Goal: Information Seeking & Learning: Learn about a topic

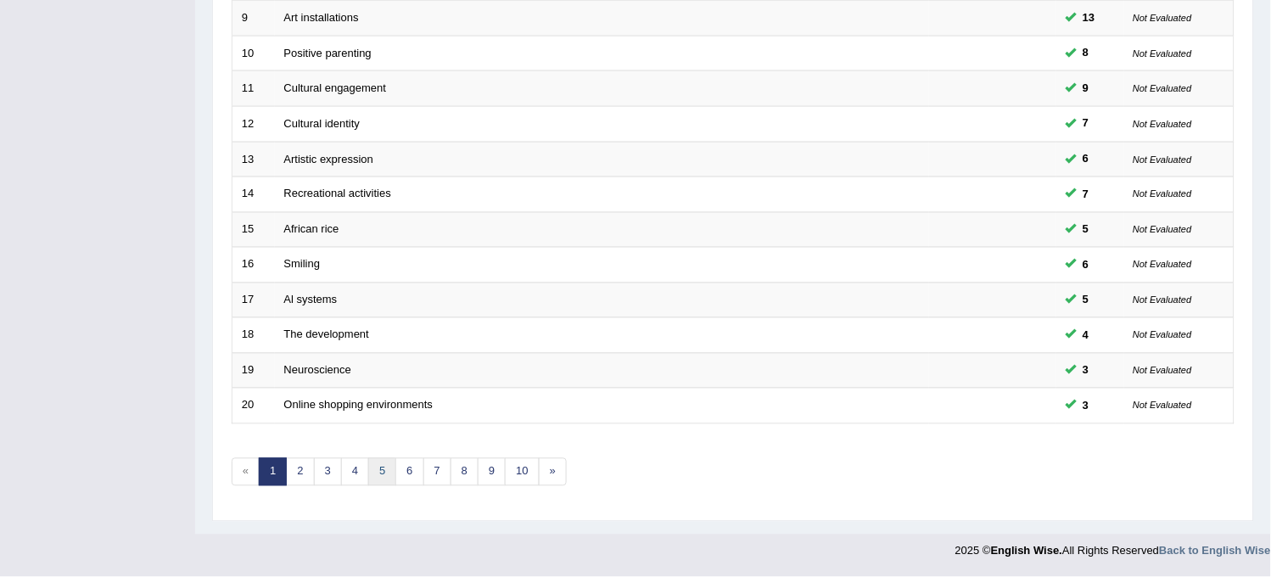
click at [395, 472] on link "5" at bounding box center [382, 472] width 28 height 28
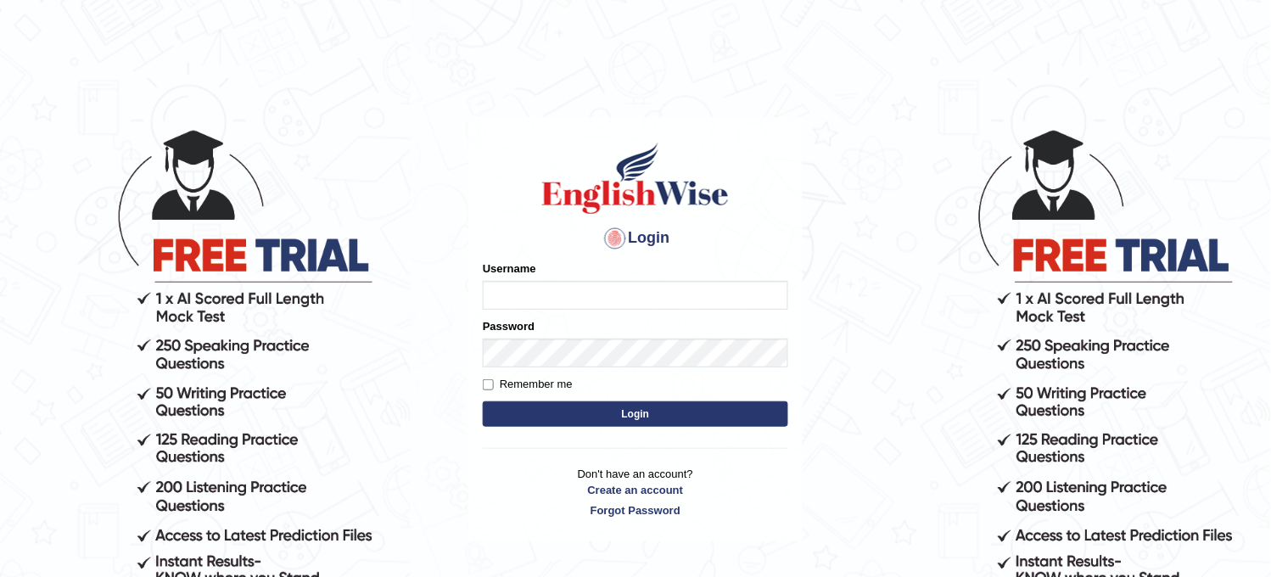
type input "obehi00"
click at [574, 407] on button "Login" at bounding box center [635, 413] width 305 height 25
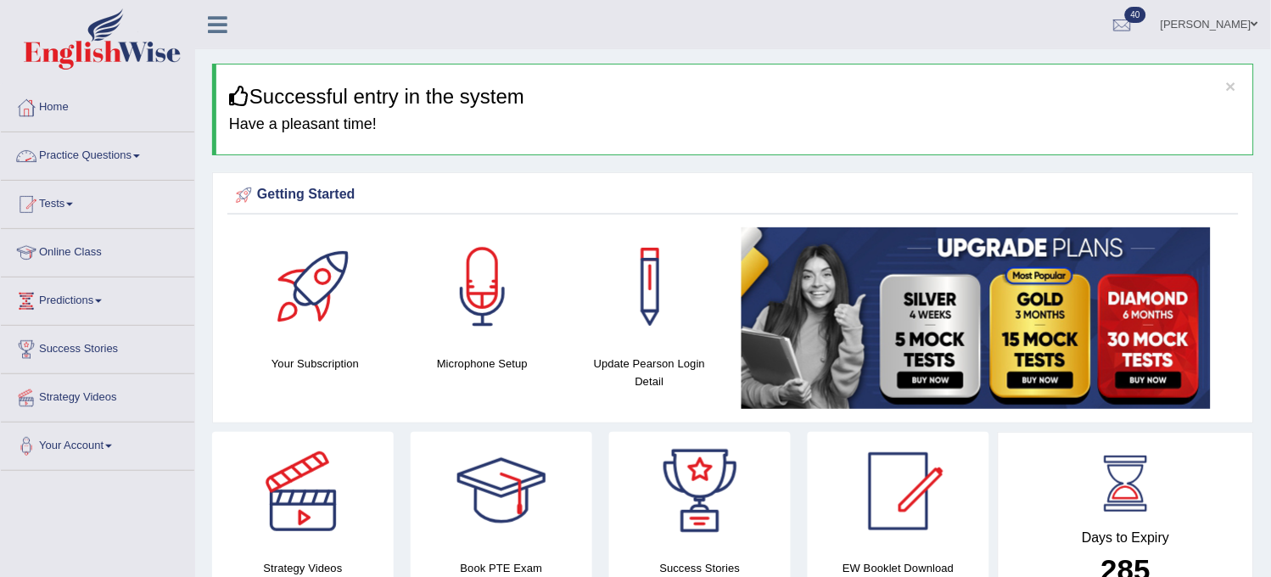
click at [165, 154] on link "Practice Questions" at bounding box center [97, 153] width 193 height 42
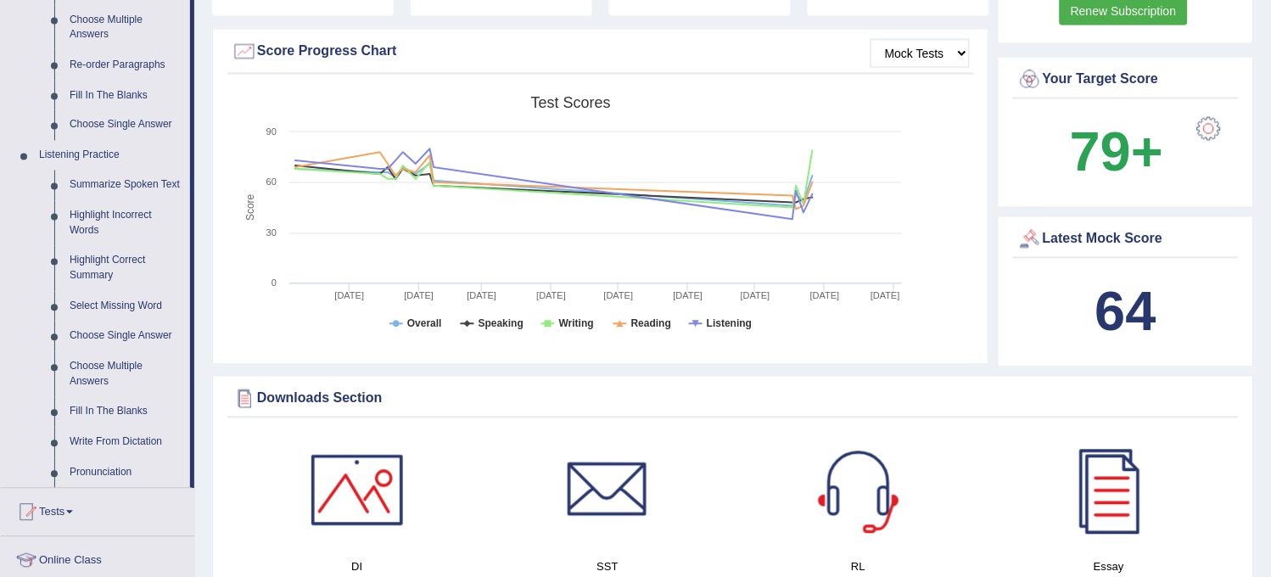
scroll to position [565, 0]
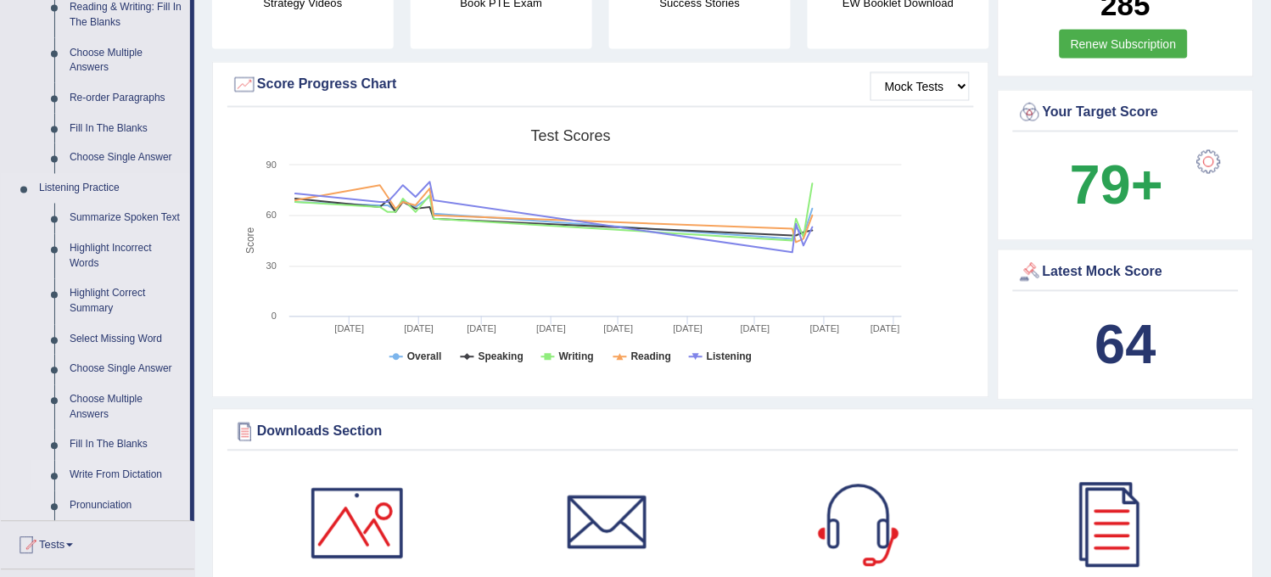
click at [119, 475] on link "Write From Dictation" at bounding box center [126, 476] width 128 height 31
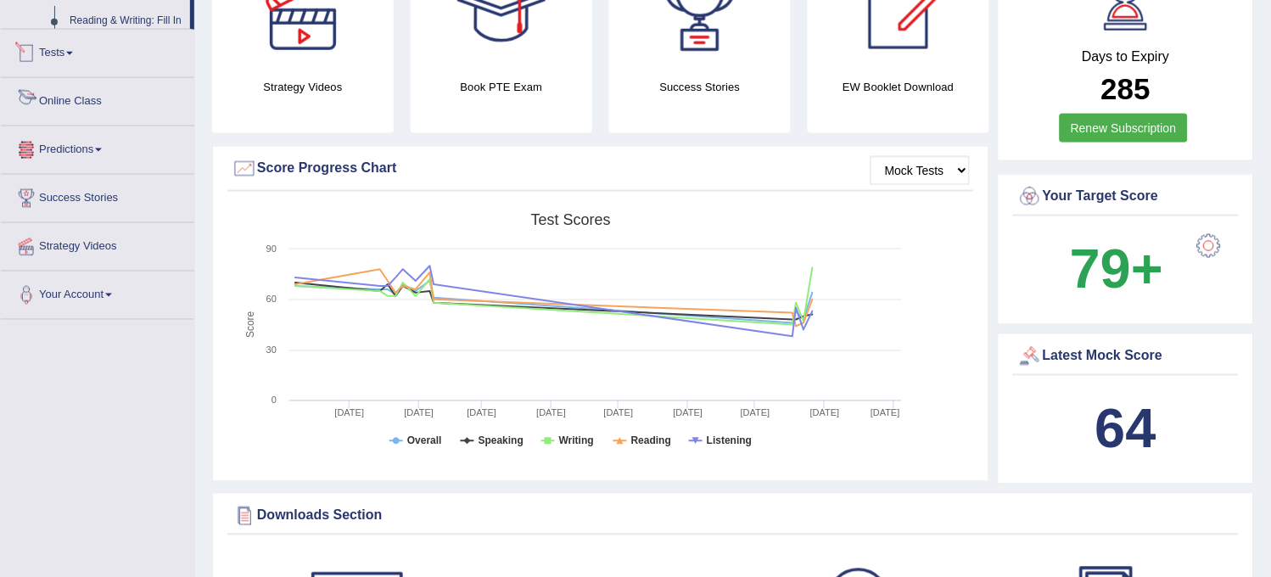
scroll to position [621, 0]
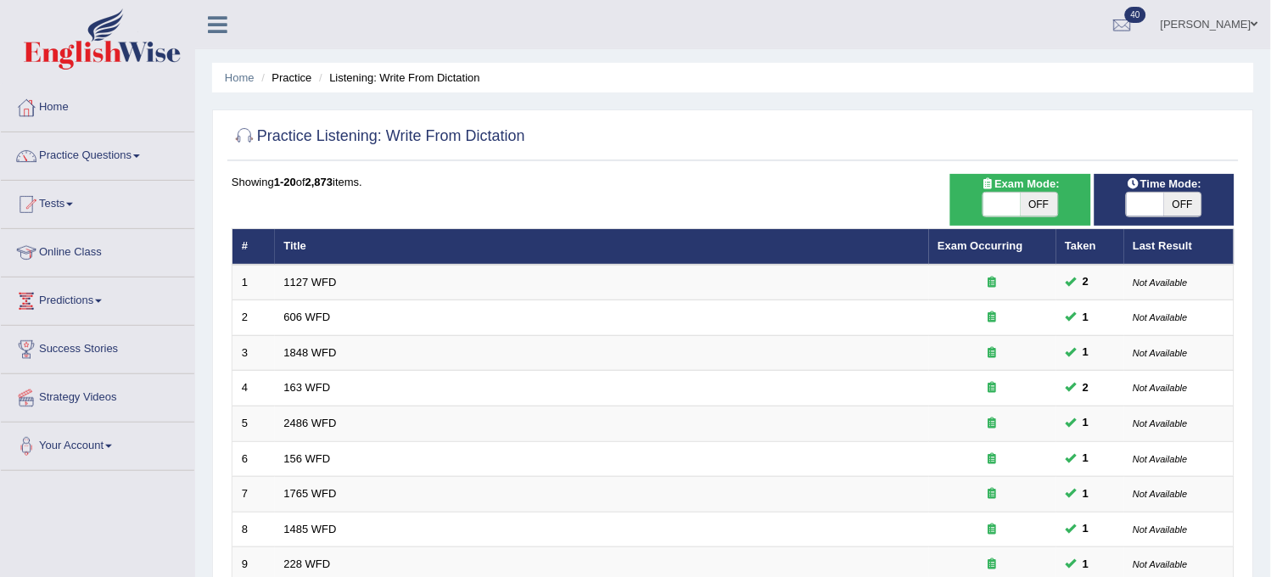
click at [1029, 198] on span "OFF" at bounding box center [1039, 205] width 37 height 24
checkbox input "true"
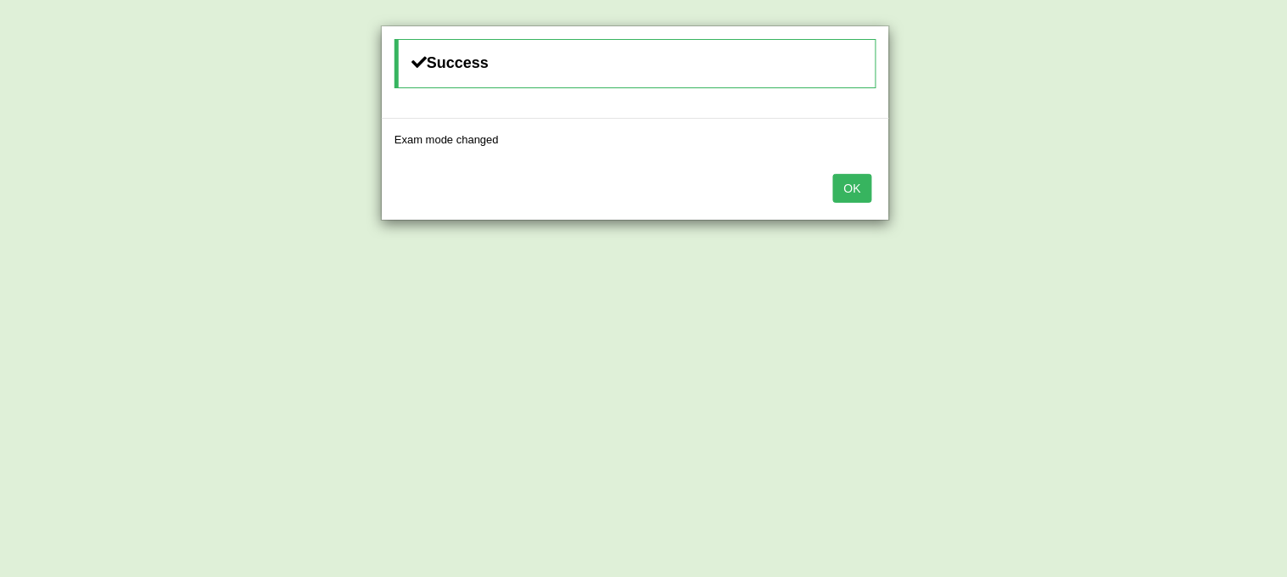
click at [857, 189] on button "OK" at bounding box center [852, 188] width 39 height 29
click at [857, 185] on button "OK" at bounding box center [852, 188] width 39 height 29
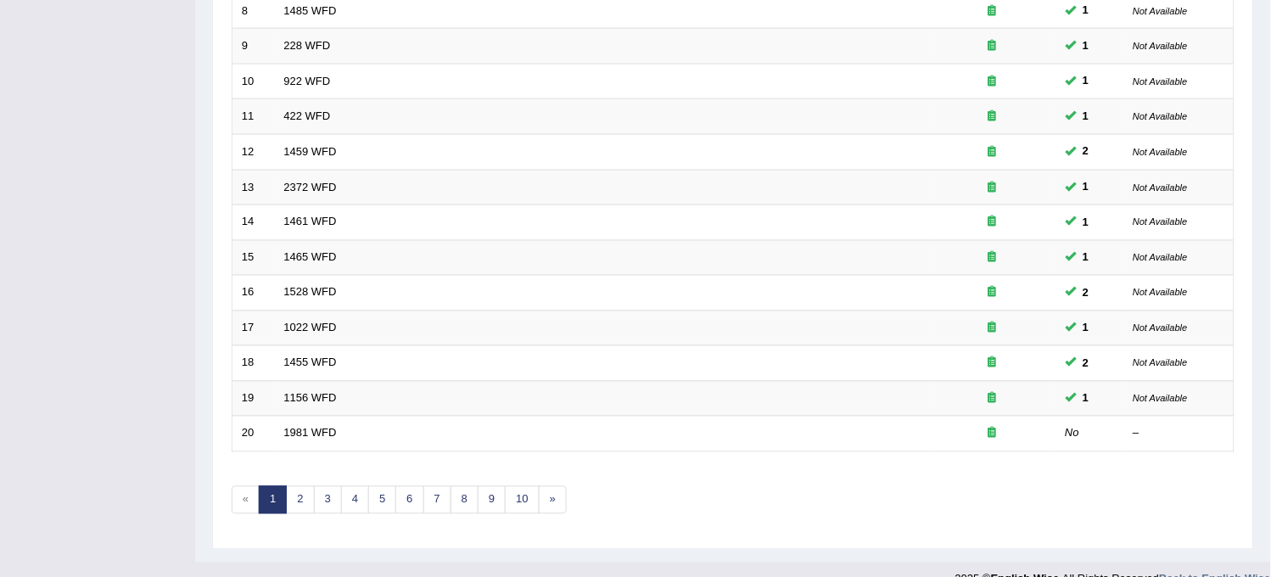
scroll to position [546, 0]
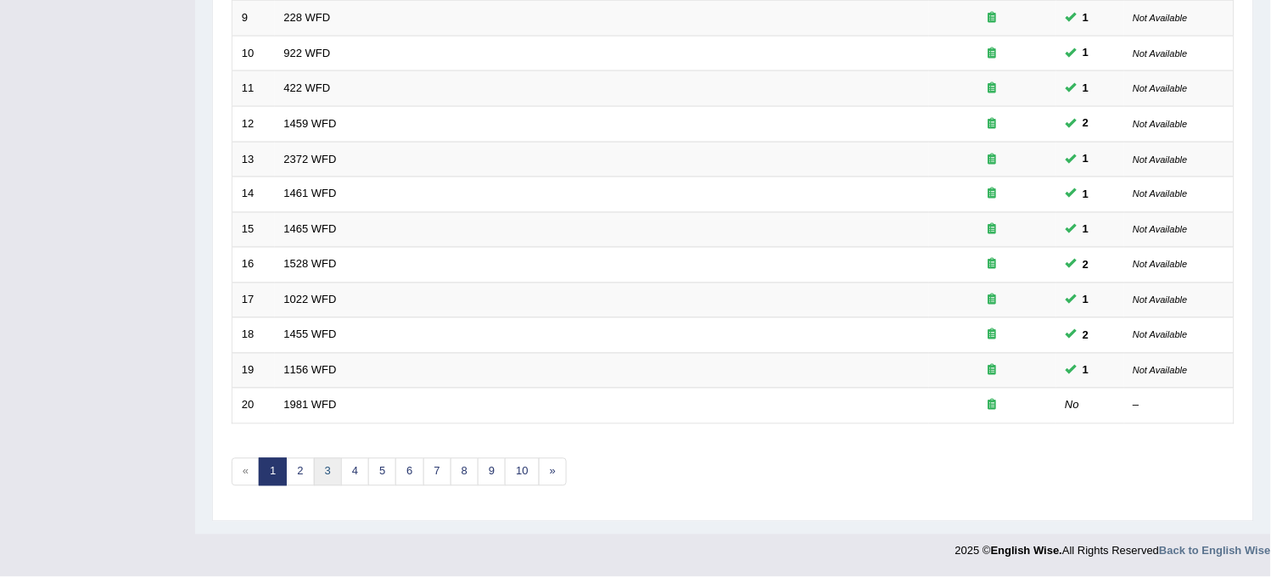
click at [328, 480] on link "3" at bounding box center [328, 472] width 28 height 28
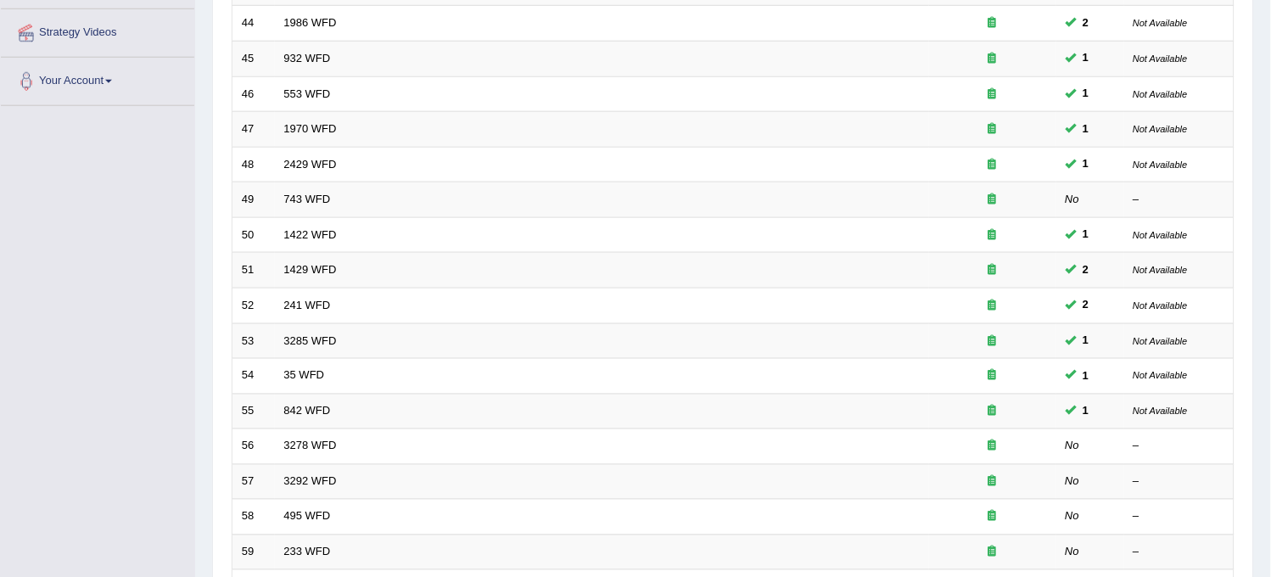
scroll to position [546, 0]
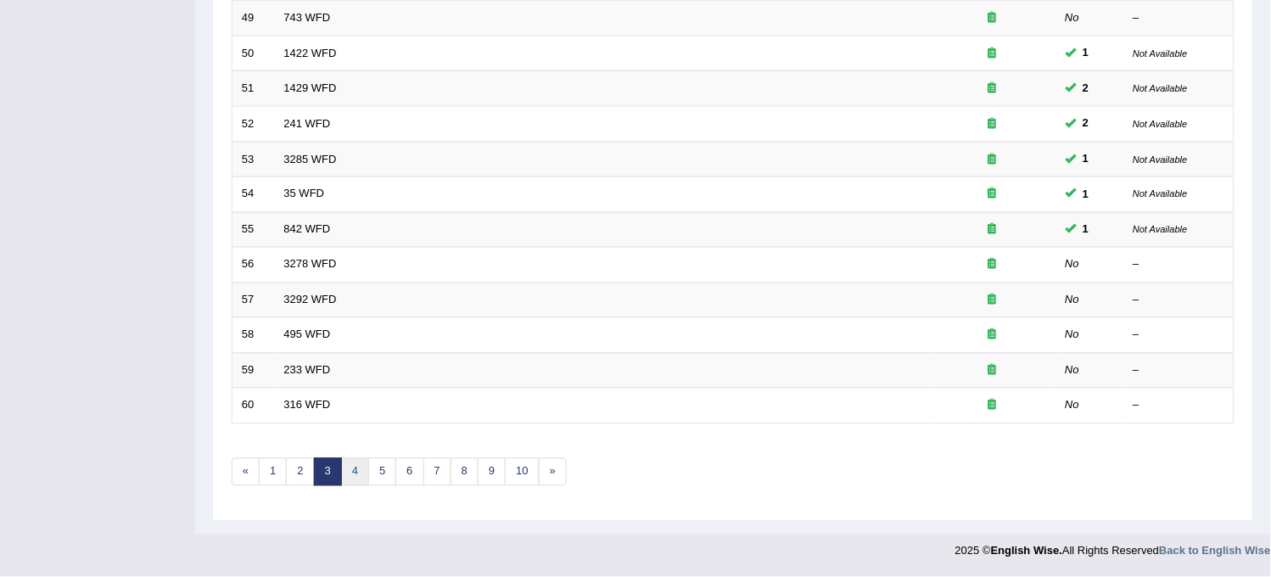
click at [354, 482] on link "4" at bounding box center [355, 472] width 28 height 28
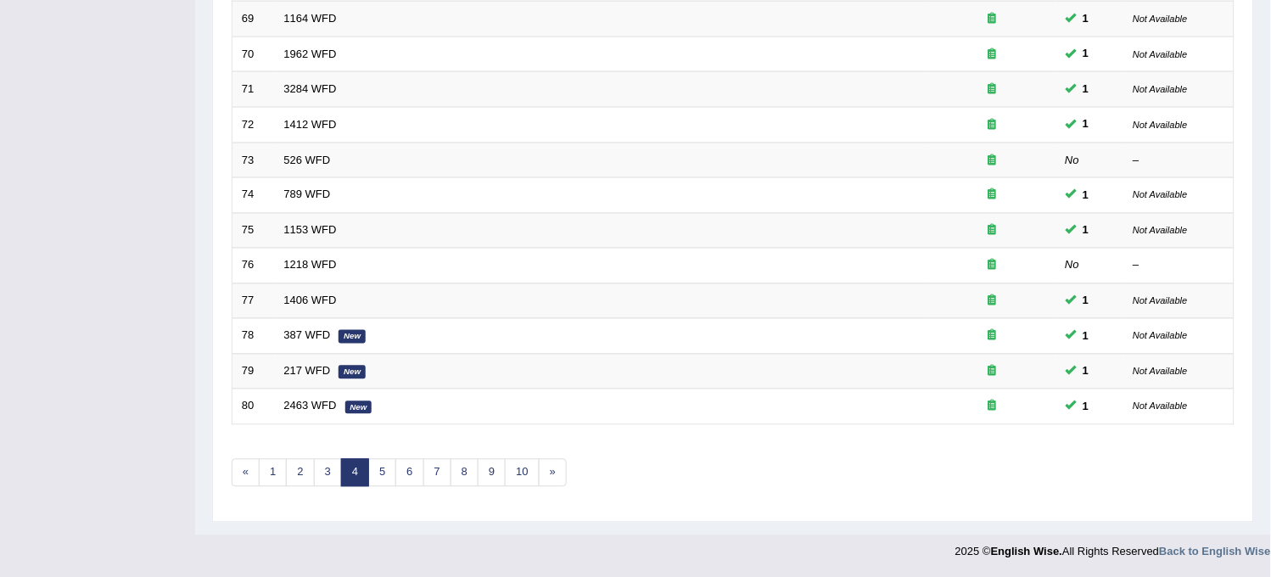
scroll to position [546, 0]
click at [383, 476] on link "5" at bounding box center [382, 472] width 28 height 28
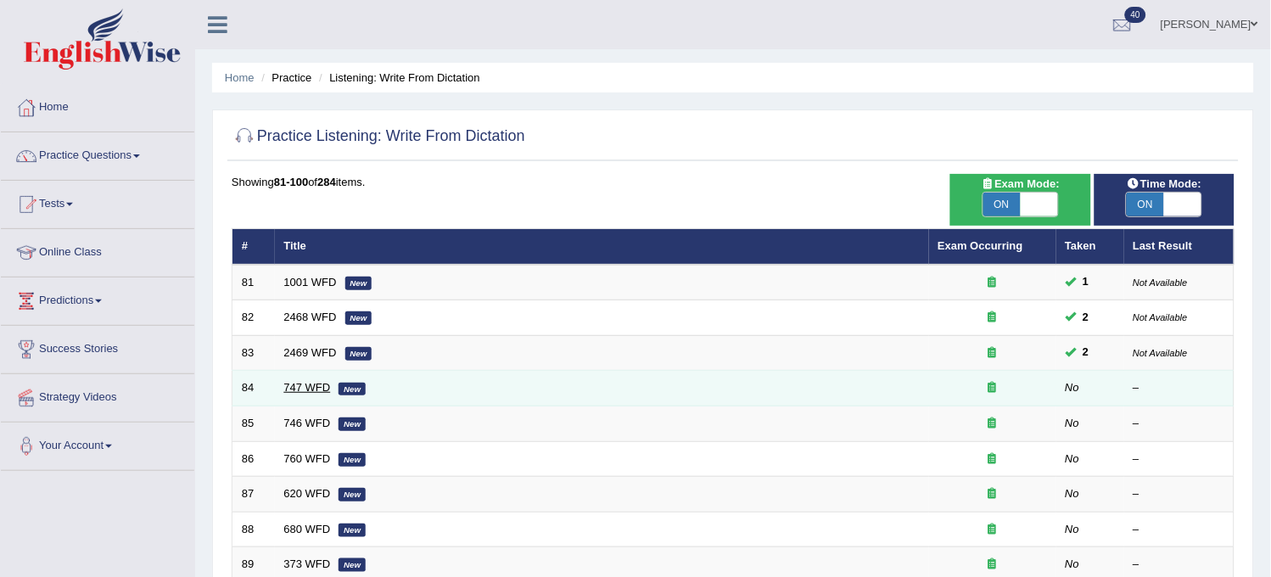
click at [308, 390] on link "747 WFD" at bounding box center [307, 387] width 47 height 13
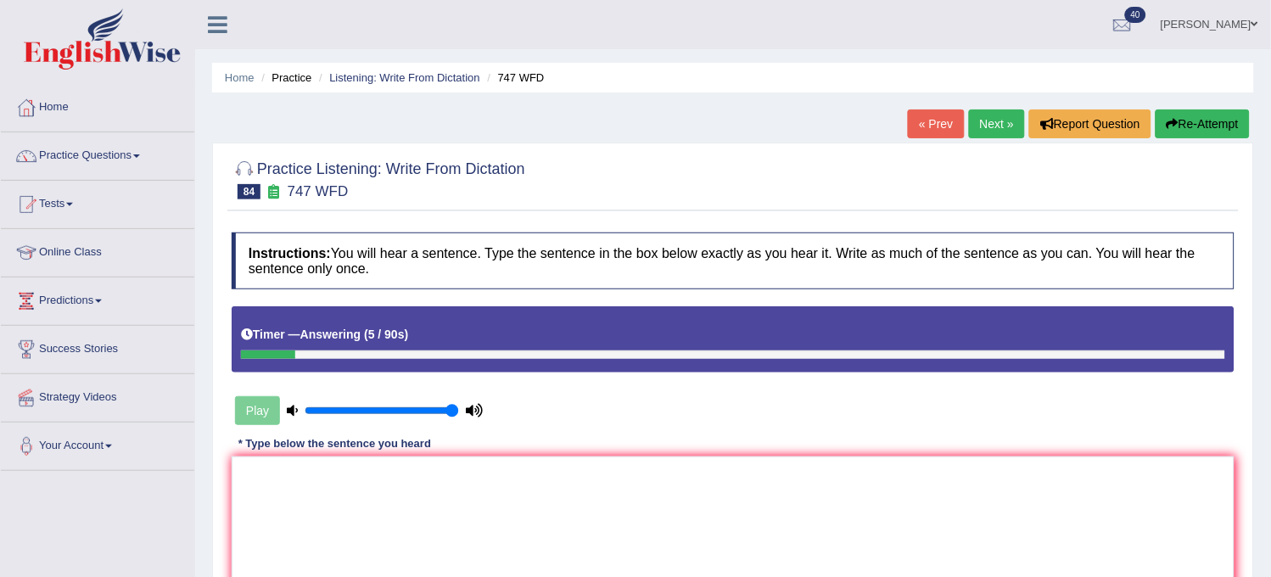
click at [1219, 126] on button "Re-Attempt" at bounding box center [1203, 123] width 94 height 29
click at [920, 518] on textarea at bounding box center [733, 538] width 1003 height 165
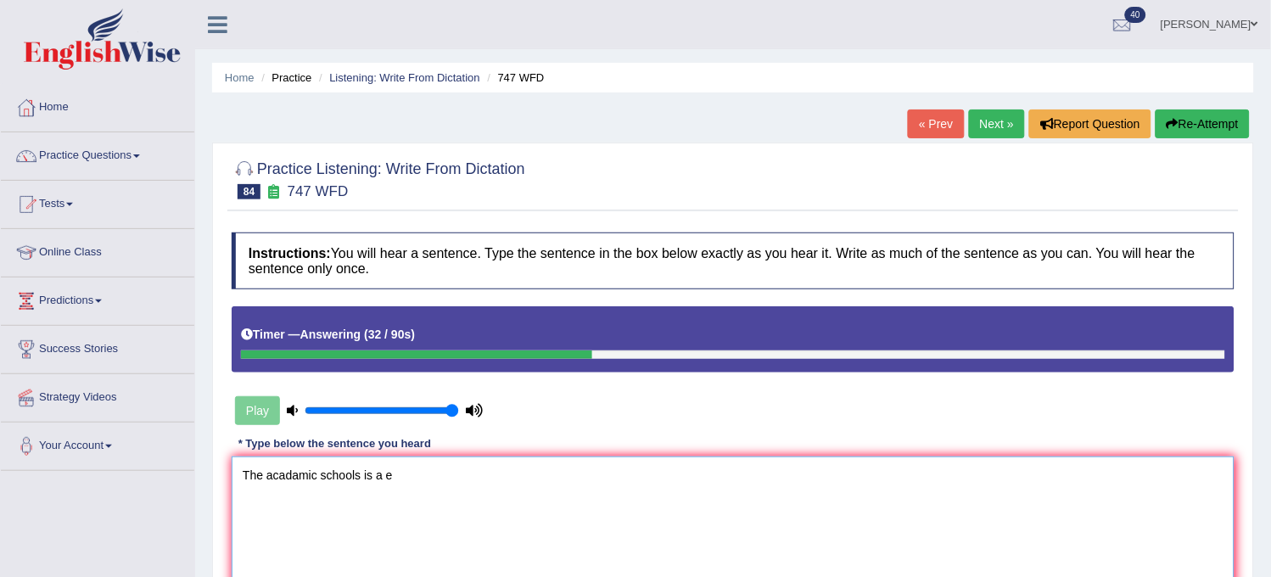
click at [320, 472] on textarea "The acadamic schools is a e" at bounding box center [733, 538] width 1003 height 165
click at [524, 490] on textarea "The acadamic tradition in the schools is a e" at bounding box center [733, 538] width 1003 height 165
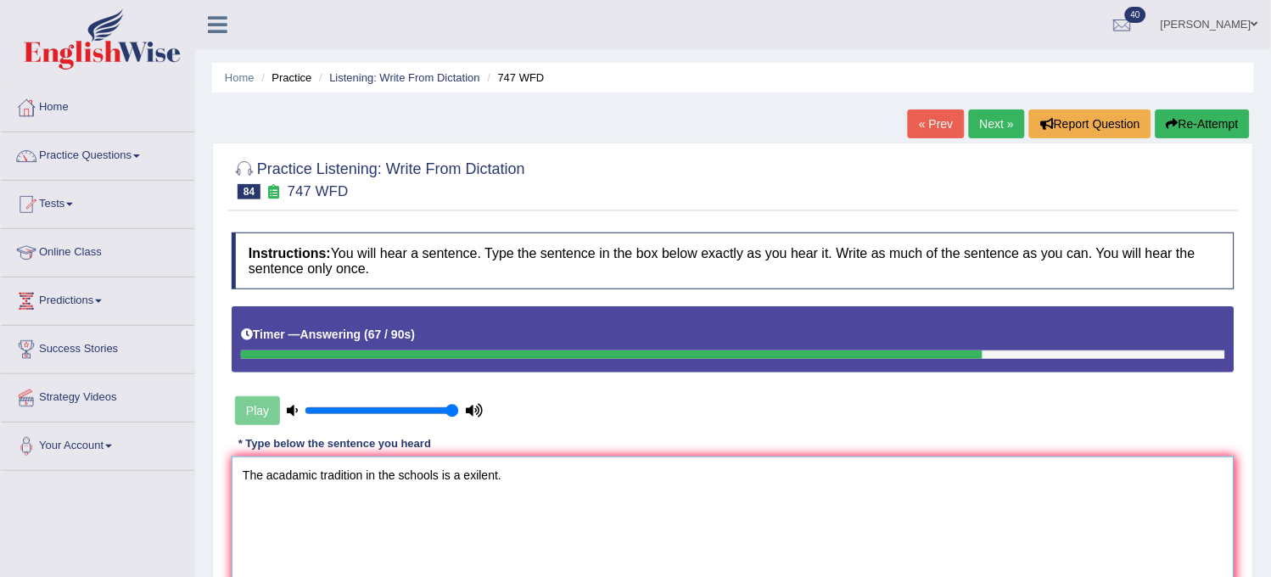
click at [300, 477] on textarea "The acadamic tradition in the schools is a exilent." at bounding box center [733, 538] width 1003 height 165
click at [506, 469] on textarea "The academic tradition in the schools is a exilent." at bounding box center [733, 538] width 1003 height 165
type textarea "The academic tradition in the schools is a exilent exillent."
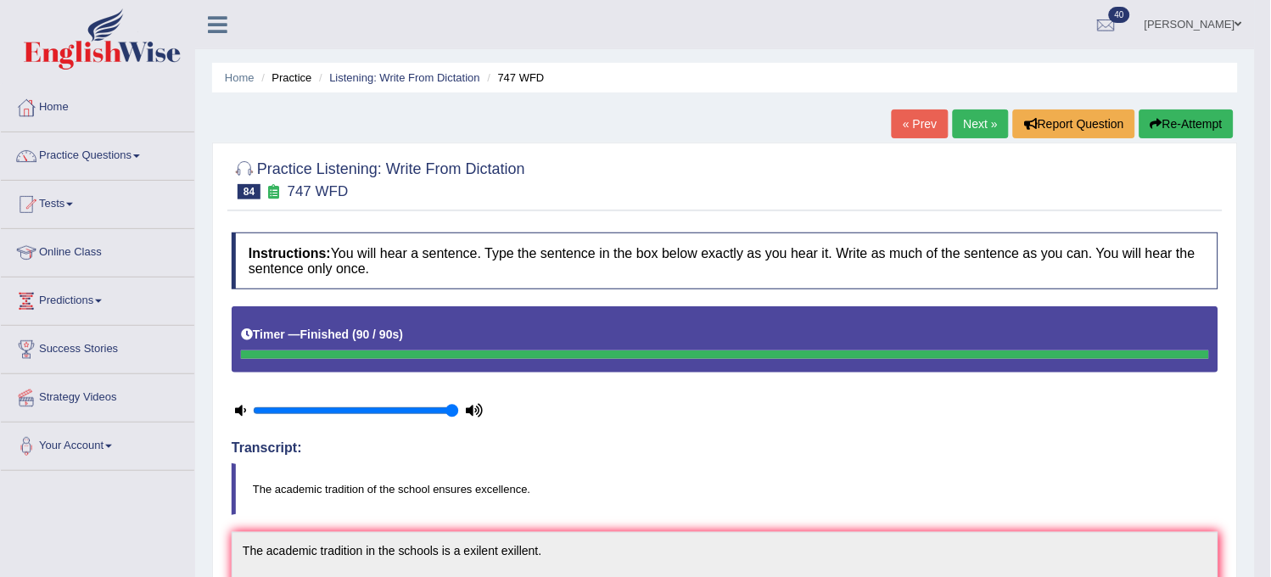
click at [963, 128] on link "Next »" at bounding box center [981, 123] width 56 height 29
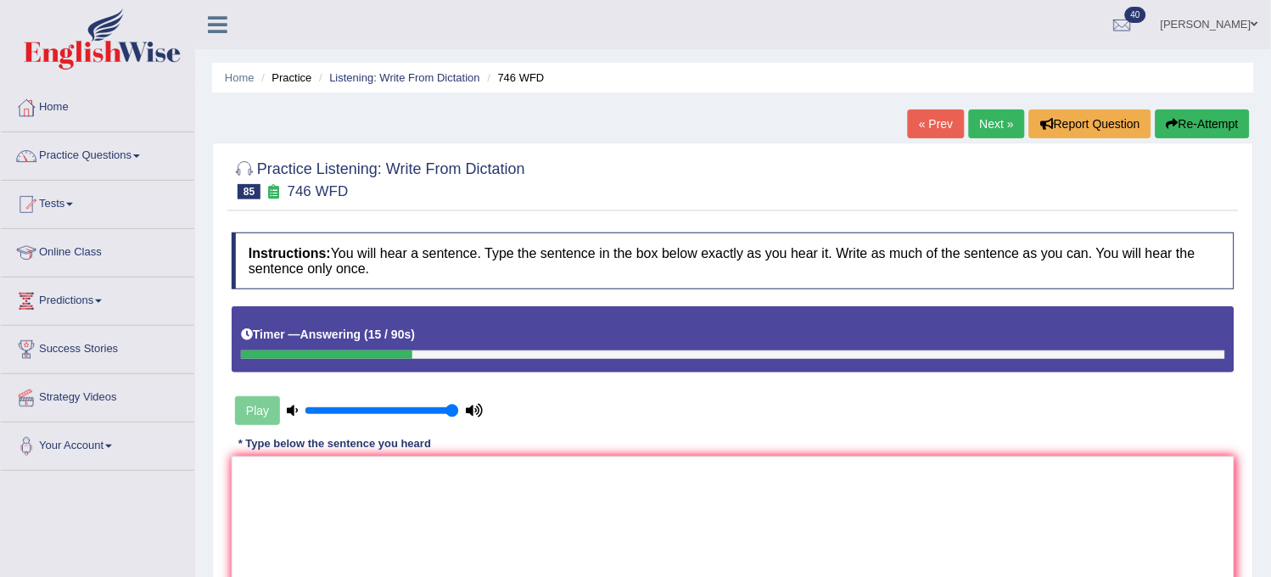
click at [1185, 111] on button "Re-Attempt" at bounding box center [1203, 123] width 94 height 29
click at [1173, 120] on icon "button" at bounding box center [1173, 124] width 12 height 12
click at [1171, 125] on icon "button" at bounding box center [1173, 124] width 12 height 12
click at [589, 504] on textarea at bounding box center [733, 538] width 1003 height 165
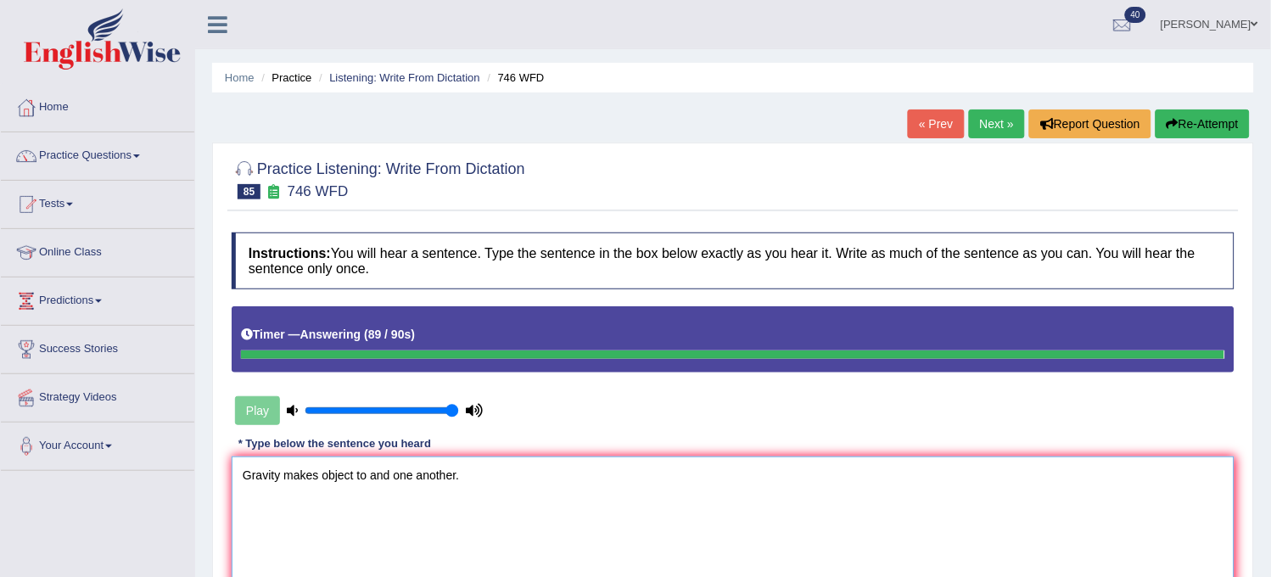
type textarea "Gravity makes object to and one another."
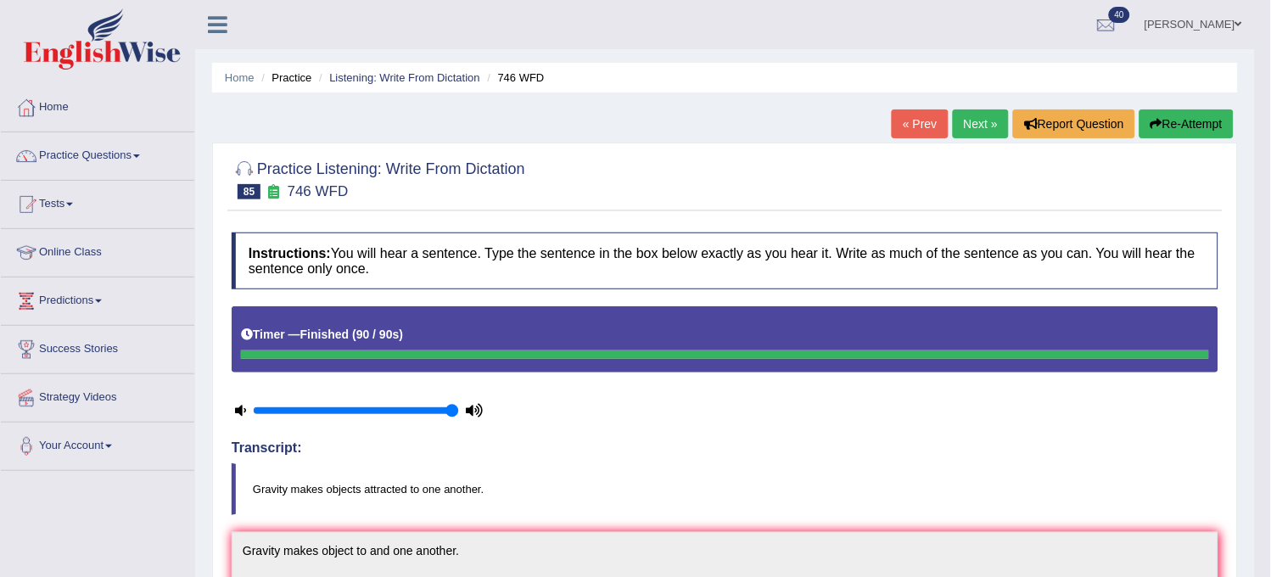
click at [985, 130] on link "Next »" at bounding box center [981, 123] width 56 height 29
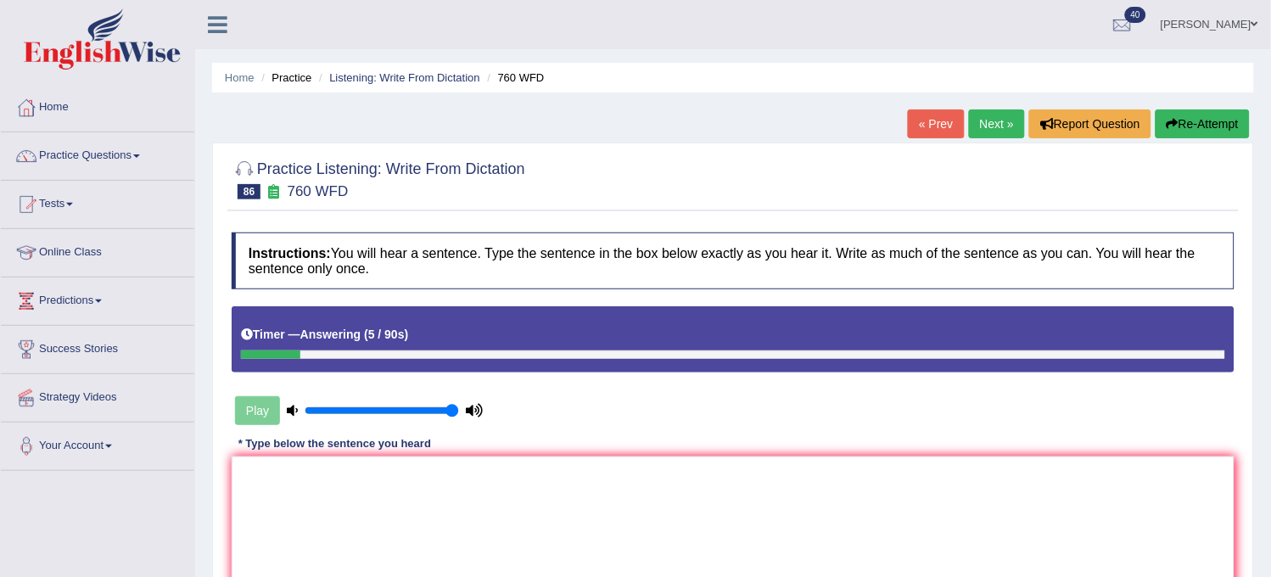
click at [1205, 119] on button "Re-Attempt" at bounding box center [1203, 123] width 94 height 29
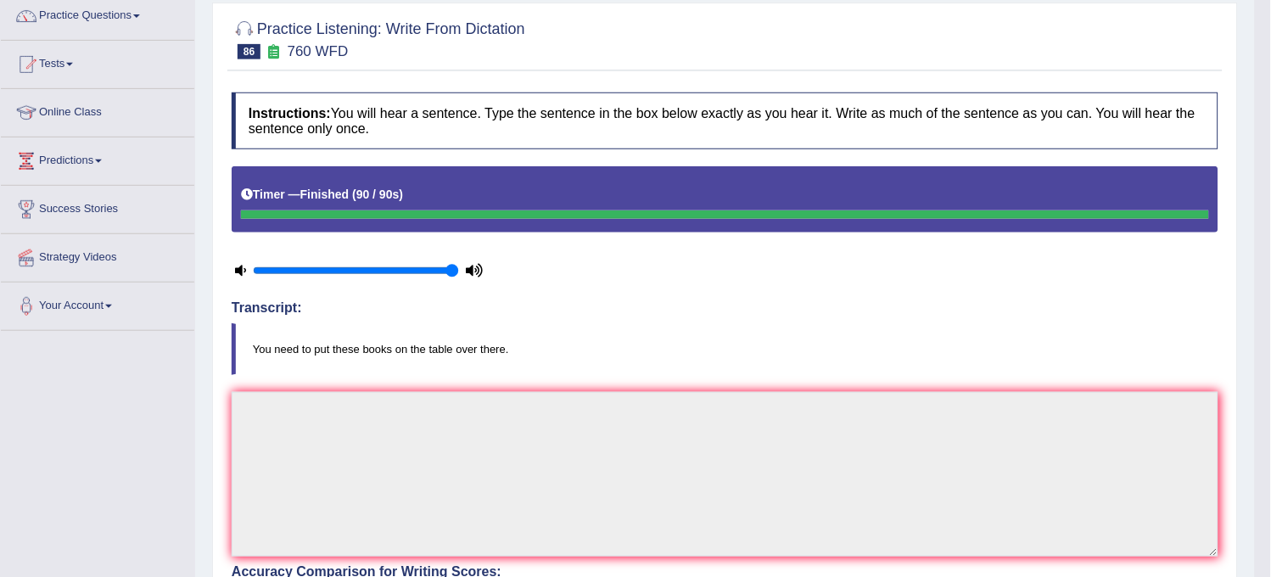
scroll to position [127, 0]
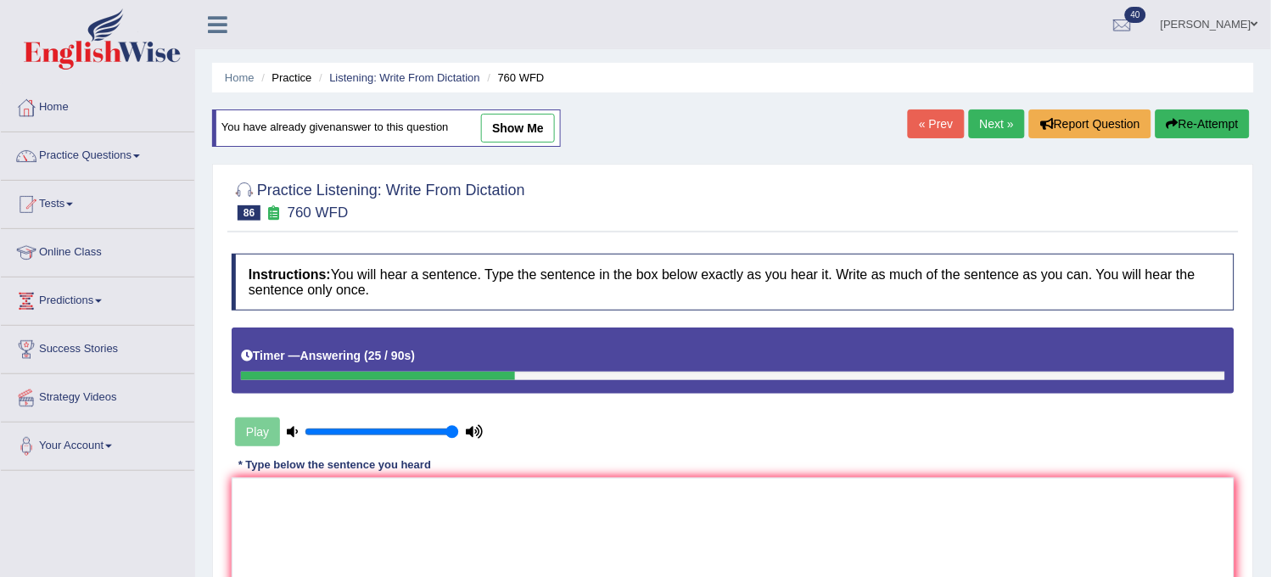
click at [515, 129] on link "show me" at bounding box center [518, 128] width 74 height 29
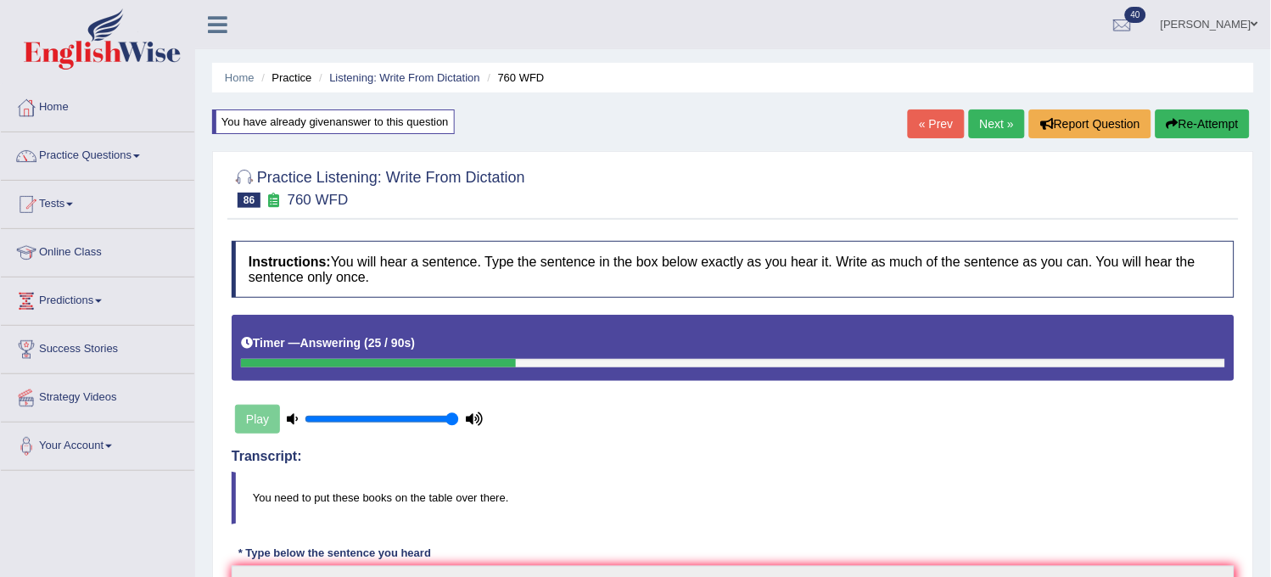
click at [1196, 137] on button "Re-Attempt" at bounding box center [1203, 123] width 94 height 29
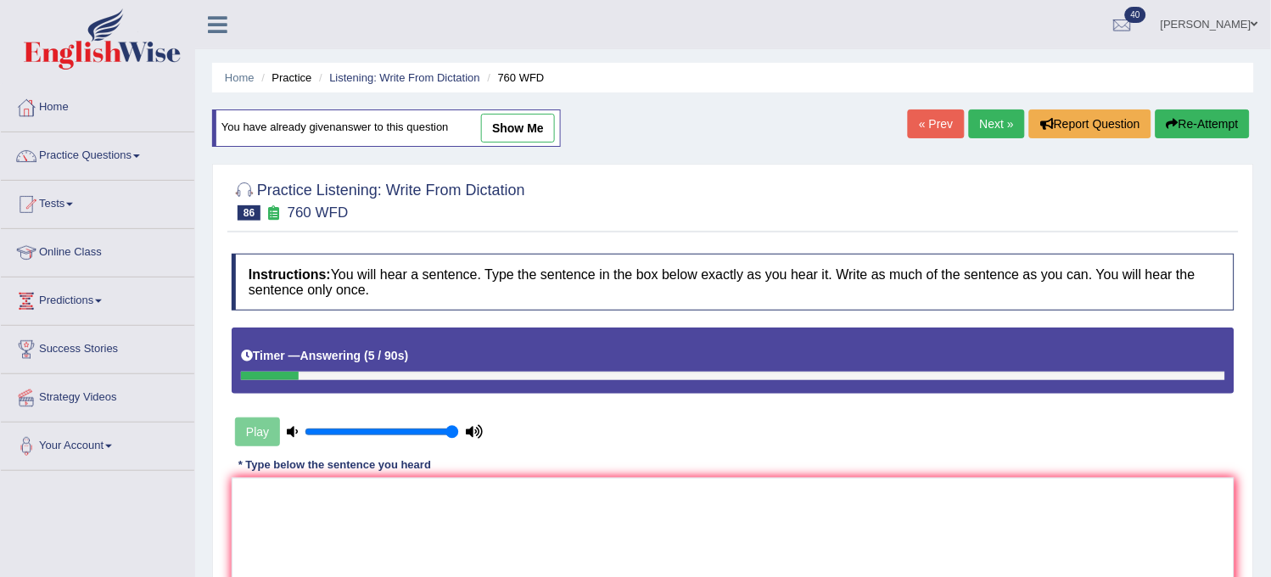
click at [1196, 137] on button "Re-Attempt" at bounding box center [1203, 123] width 94 height 29
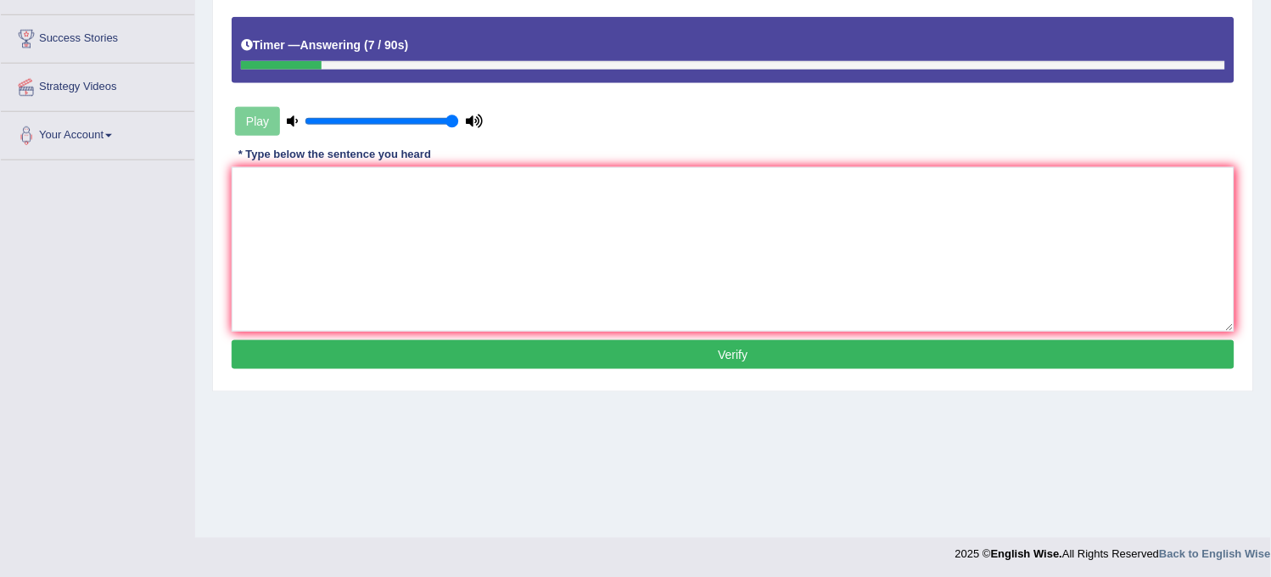
scroll to position [314, 0]
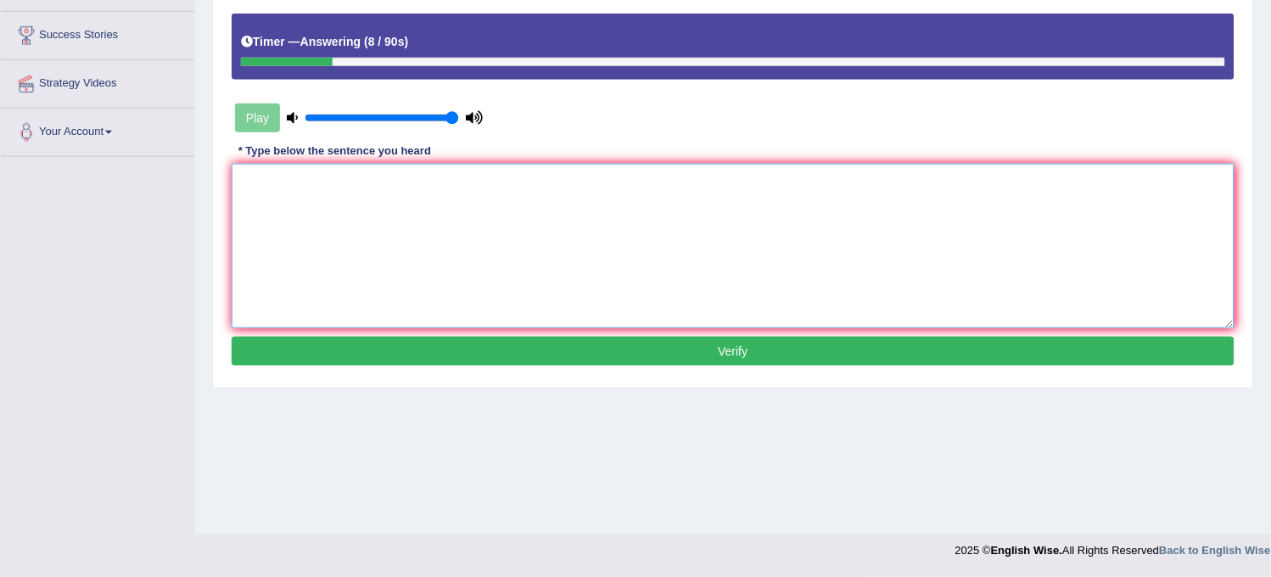
click at [1029, 312] on textarea at bounding box center [733, 246] width 1003 height 165
type textarea "U"
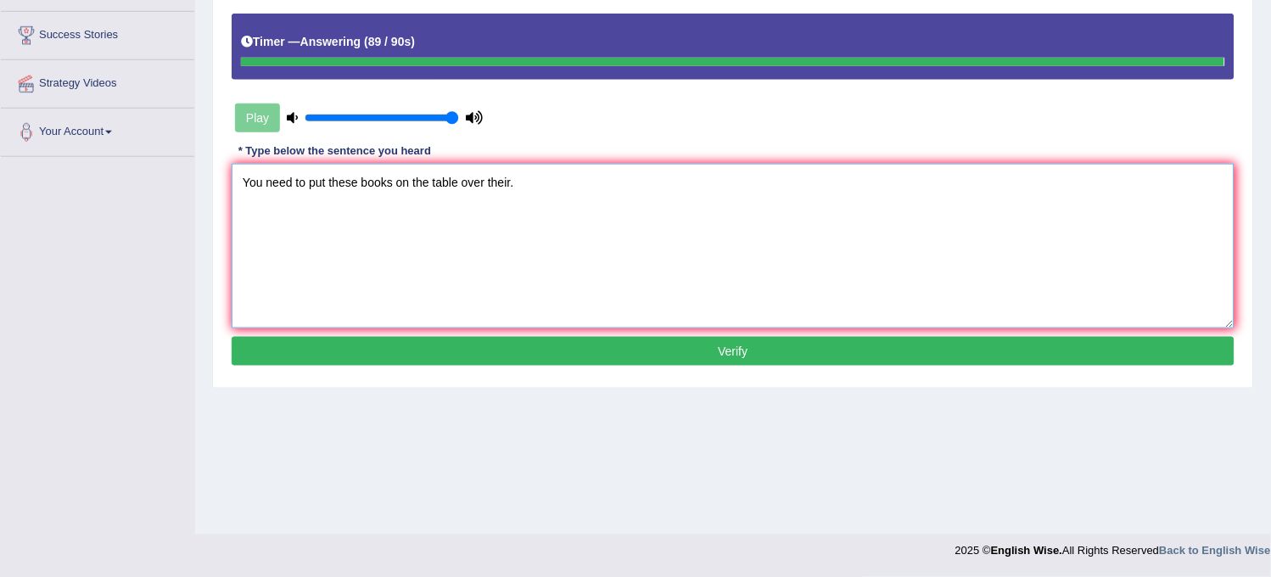
type textarea "You need to put these books on the table over their."
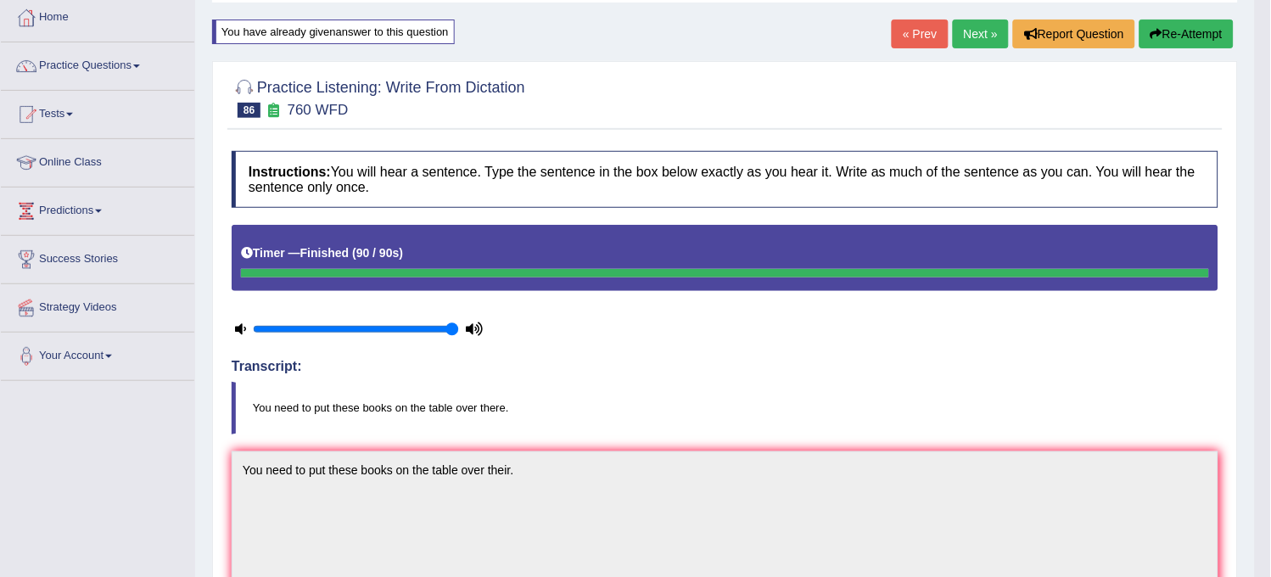
scroll to position [0, 0]
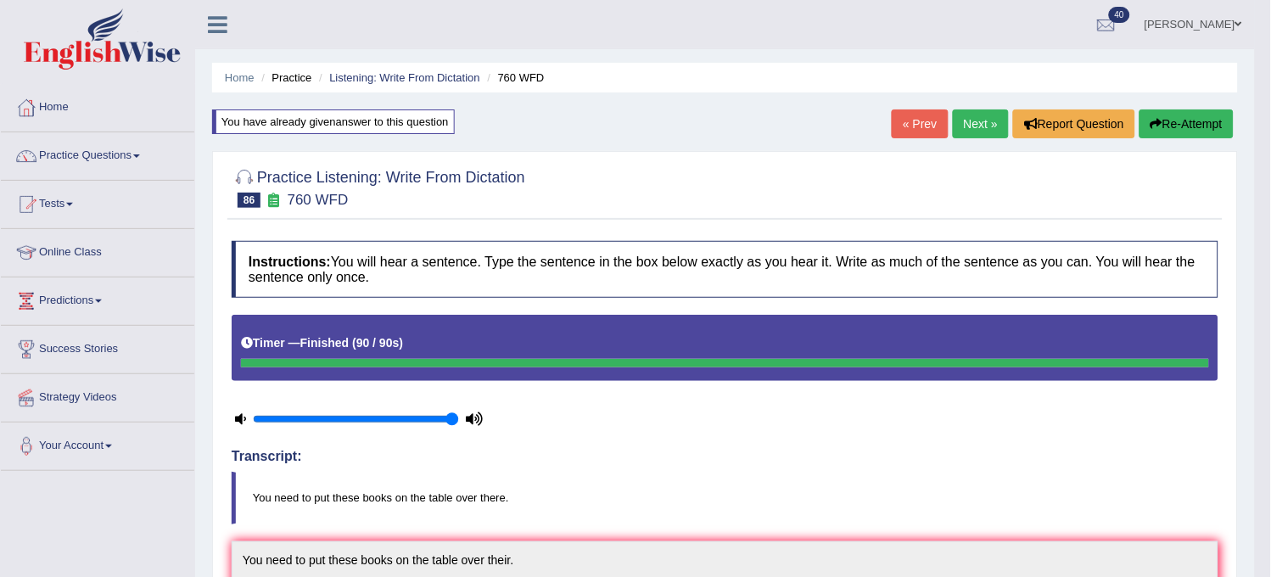
click at [987, 134] on link "Next »" at bounding box center [981, 123] width 56 height 29
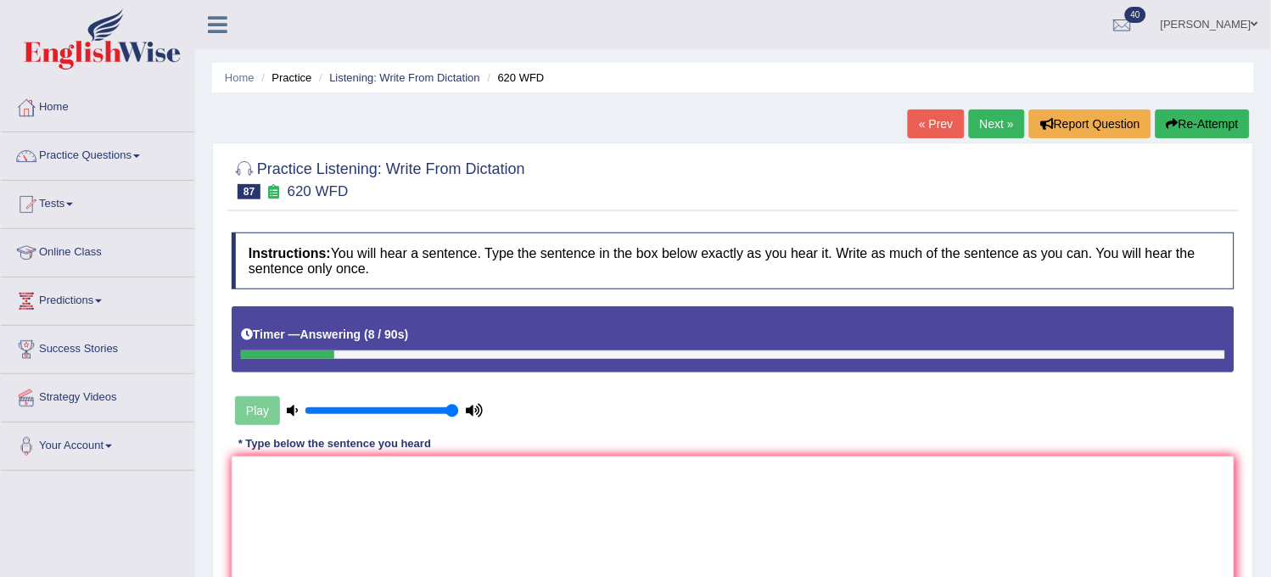
click at [1190, 119] on button "Re-Attempt" at bounding box center [1203, 123] width 94 height 29
click at [1189, 119] on button "Re-Attempt" at bounding box center [1203, 123] width 94 height 29
click at [1185, 119] on button "Re-Attempt" at bounding box center [1203, 123] width 94 height 29
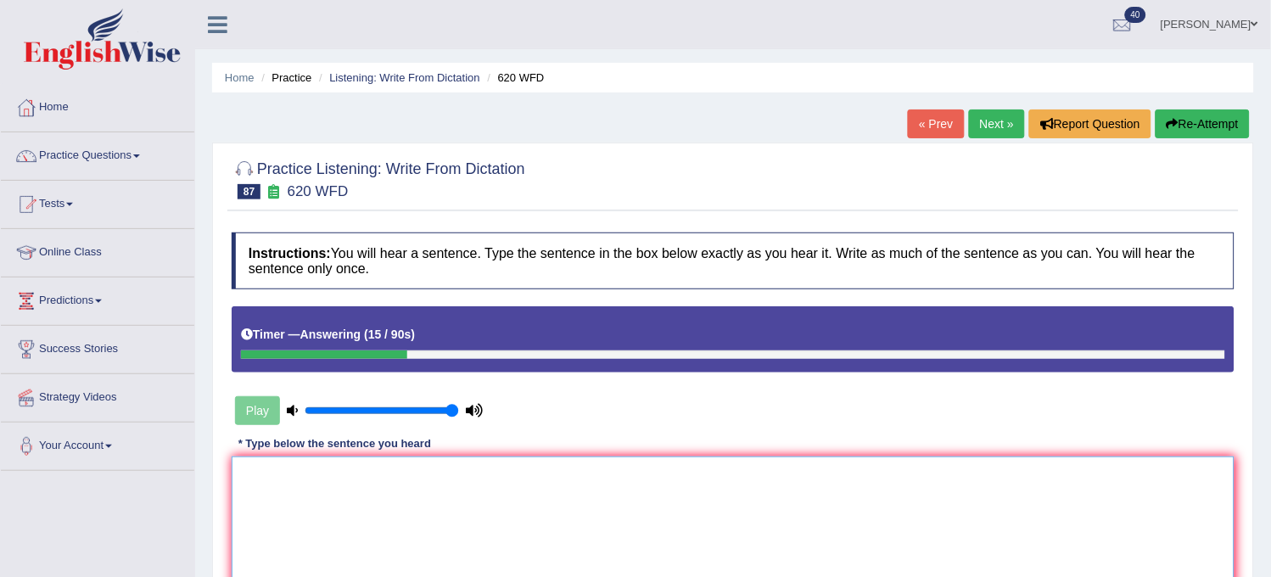
click at [733, 560] on textarea at bounding box center [733, 538] width 1003 height 165
click at [732, 560] on textarea "Mature students visually" at bounding box center [733, 538] width 1003 height 165
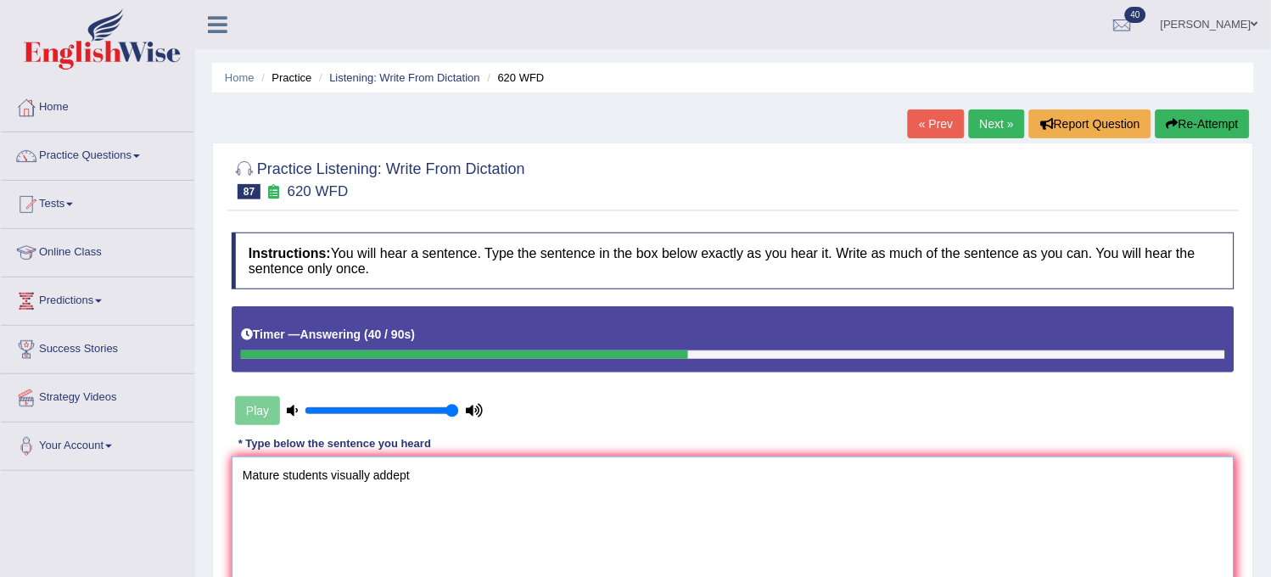
click at [732, 560] on textarea "Mature students visually addept" at bounding box center [733, 538] width 1003 height 165
click at [732, 560] on textarea "Mature students visually addept the university" at bounding box center [733, 538] width 1003 height 165
click at [732, 560] on textarea "Mature students visually addept the university lifew extermly" at bounding box center [733, 538] width 1003 height 165
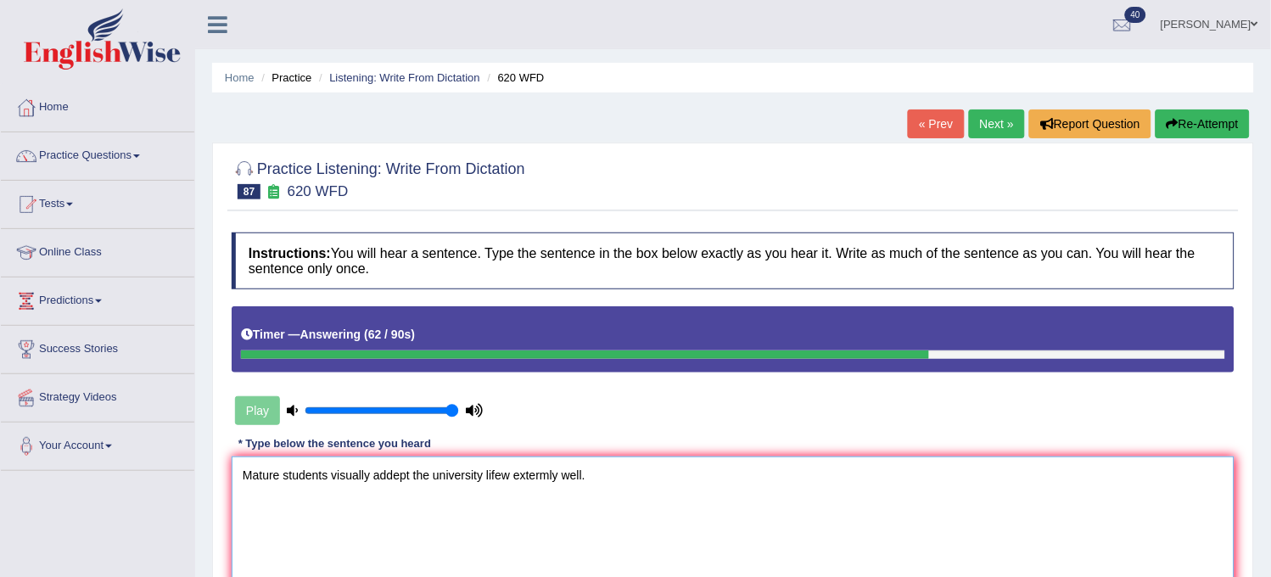
click at [507, 476] on textarea "Mature students visually addept the university lifew extermly well." at bounding box center [733, 538] width 1003 height 165
type textarea "Mature students visually addept the university life extermly well."
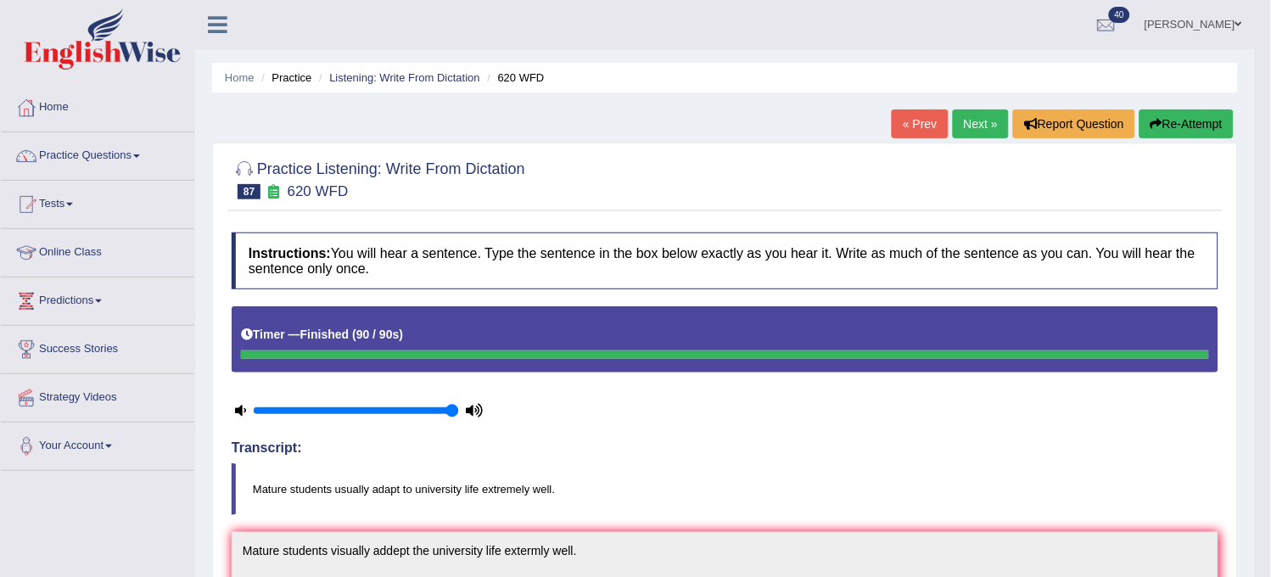
click at [972, 119] on link "Next »" at bounding box center [981, 123] width 56 height 29
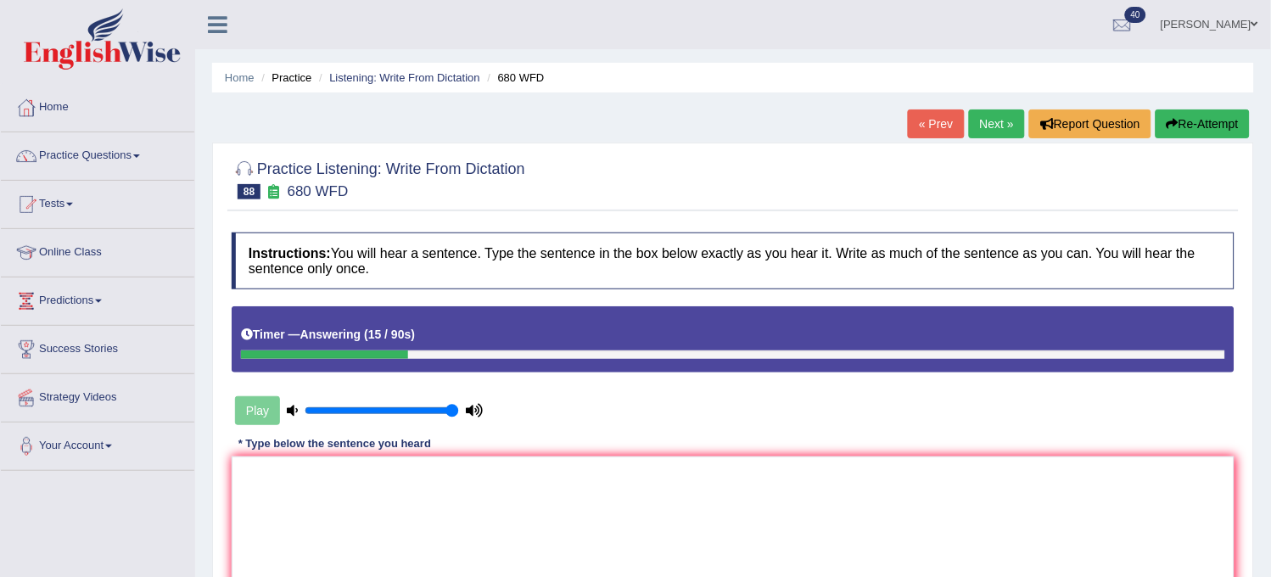
click at [1159, 127] on button "Re-Attempt" at bounding box center [1203, 123] width 94 height 29
click at [888, 518] on textarea at bounding box center [733, 538] width 1003 height 165
click at [888, 518] on textarea "Without" at bounding box center [733, 538] width 1003 height 165
click at [888, 518] on textarea "Without dought" at bounding box center [733, 538] width 1003 height 165
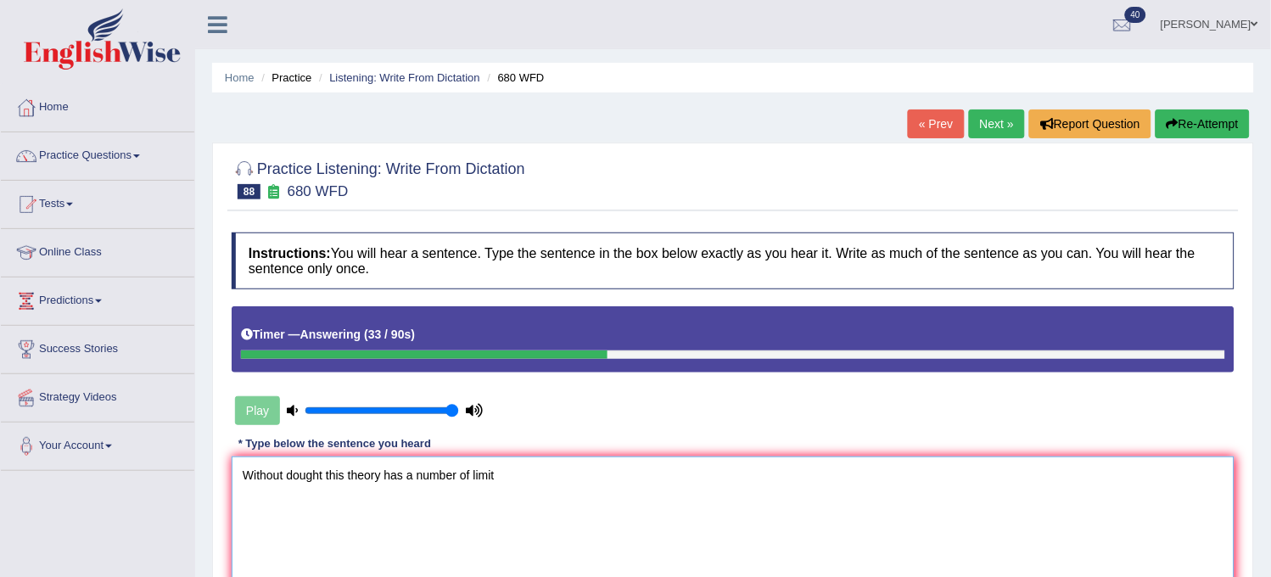
click at [888, 518] on textarea "Without dought this theory has a number of limit" at bounding box center [733, 538] width 1003 height 165
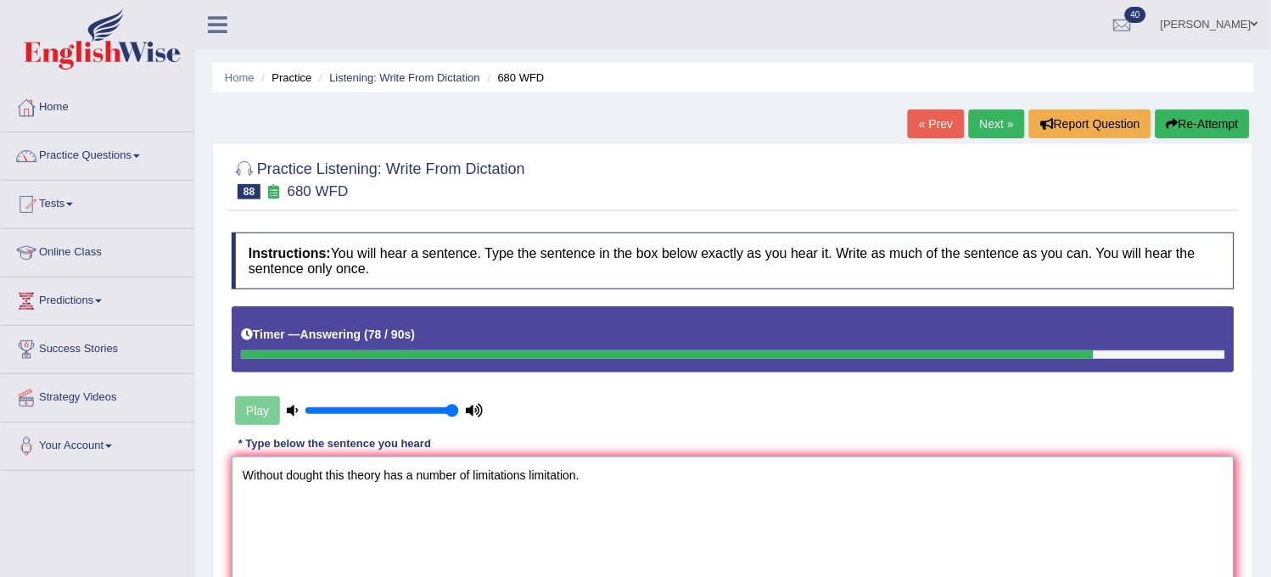
click at [318, 475] on textarea "Without dought this theory has a number of limitations limitation." at bounding box center [733, 538] width 1003 height 165
type textarea "Without dough t this theory has a number of limitations limitation."
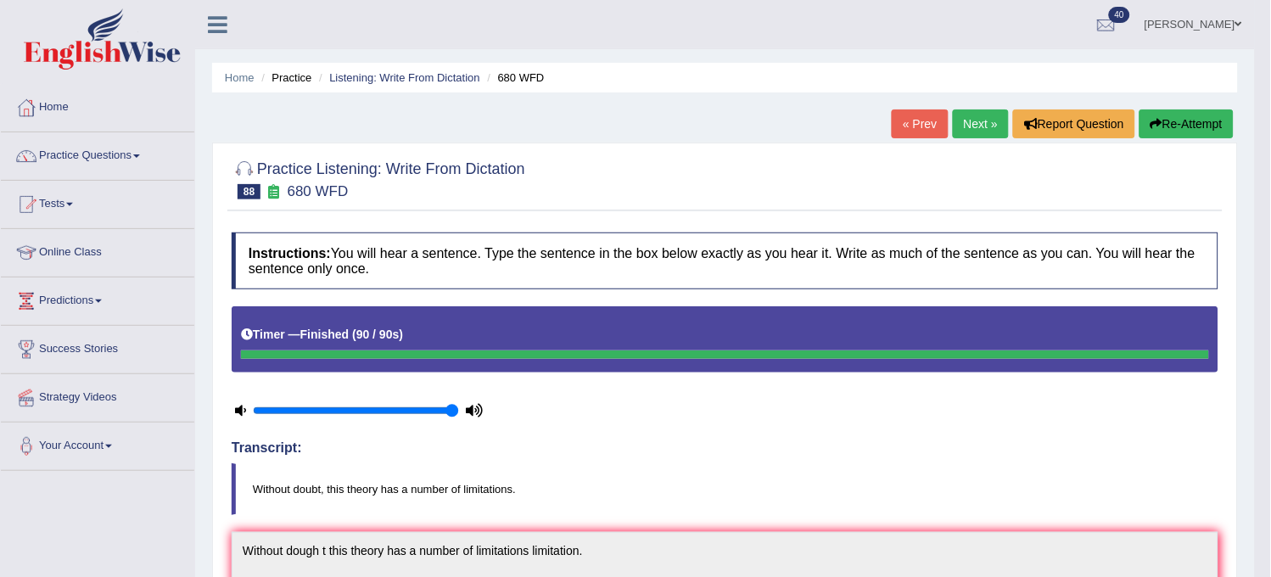
click at [953, 132] on link "Next »" at bounding box center [981, 123] width 56 height 29
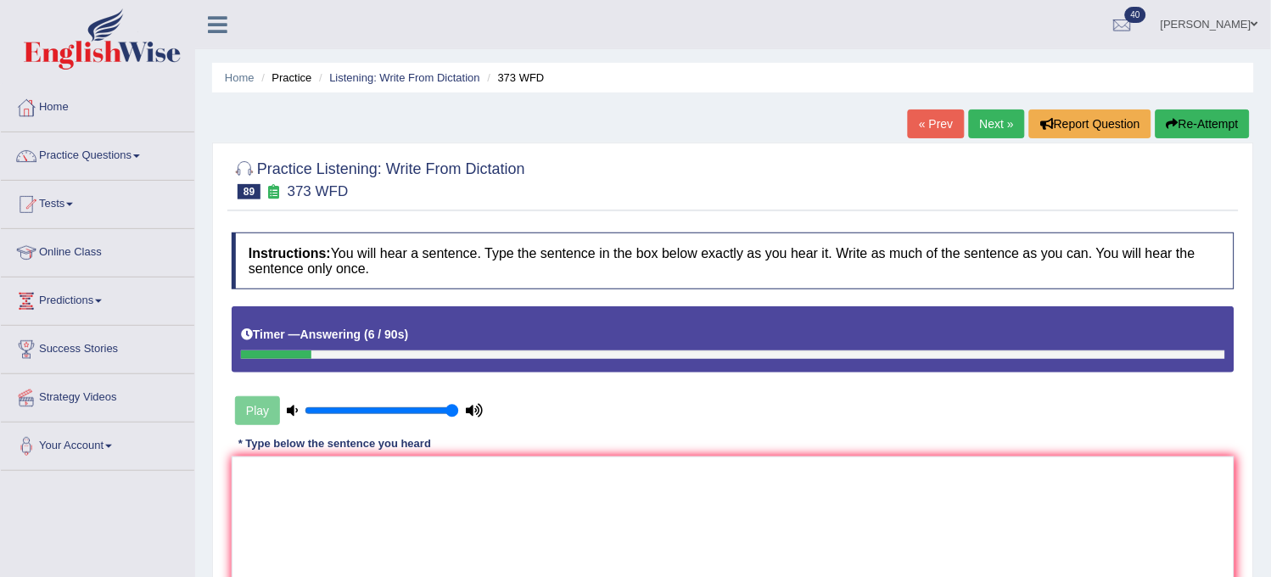
click at [1236, 111] on button "Re-Attempt" at bounding box center [1203, 123] width 94 height 29
click at [1236, 112] on button "Re-Attempt" at bounding box center [1203, 123] width 94 height 29
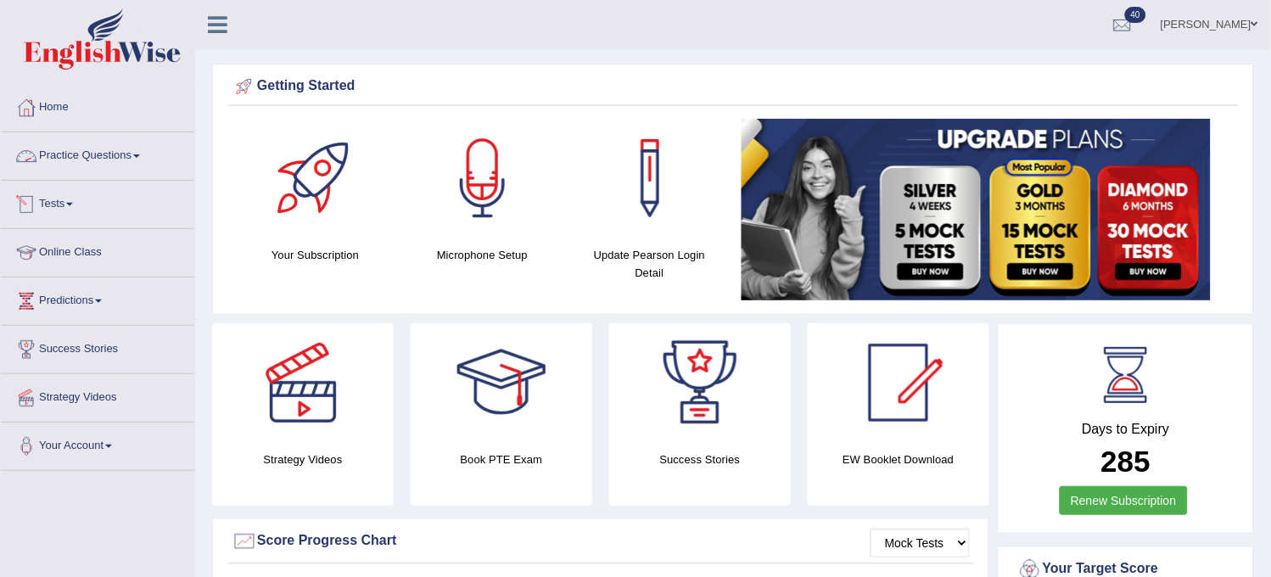
click at [137, 148] on link "Practice Questions" at bounding box center [97, 153] width 193 height 42
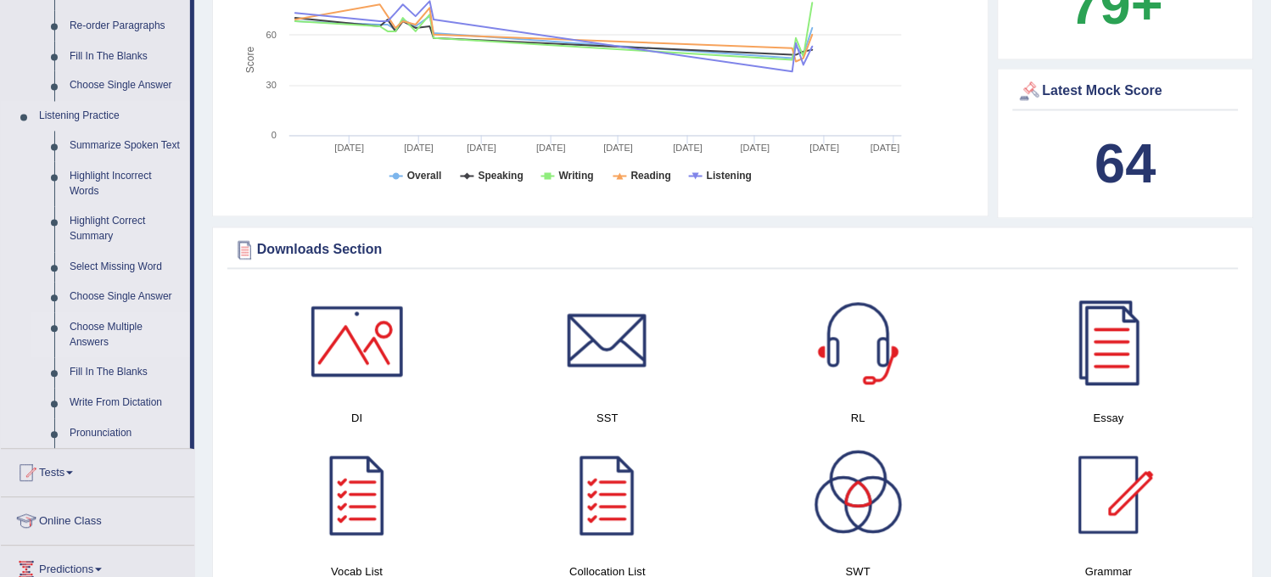
scroll to position [659, 0]
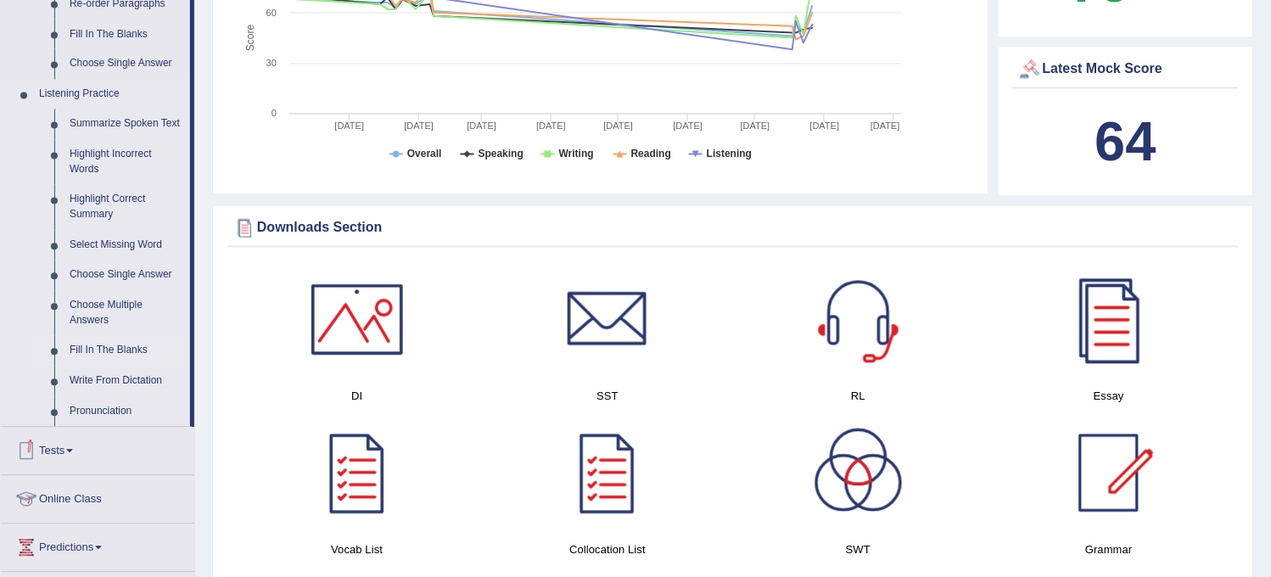
click at [148, 361] on link "Fill In The Blanks" at bounding box center [126, 351] width 128 height 31
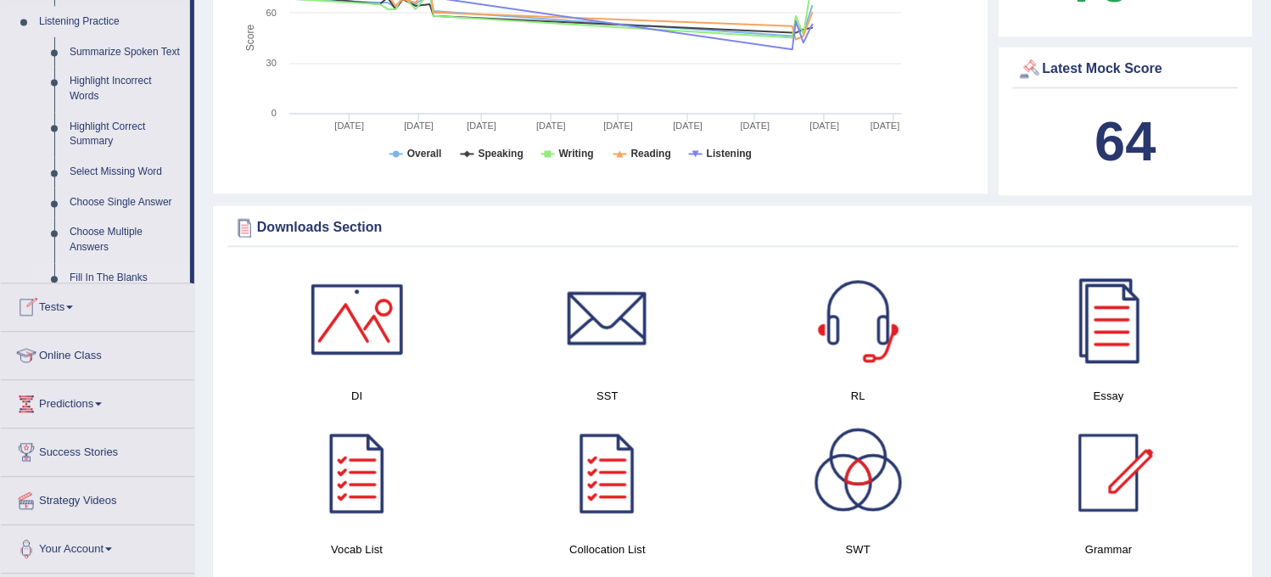
scroll to position [249, 0]
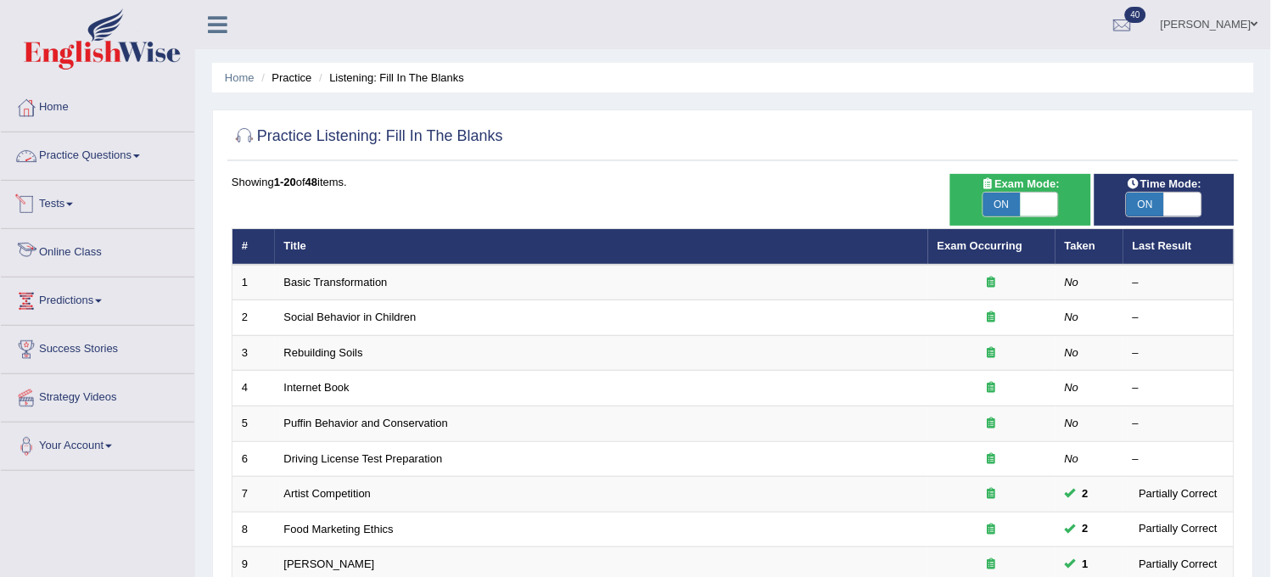
click at [137, 139] on link "Practice Questions" at bounding box center [97, 153] width 193 height 42
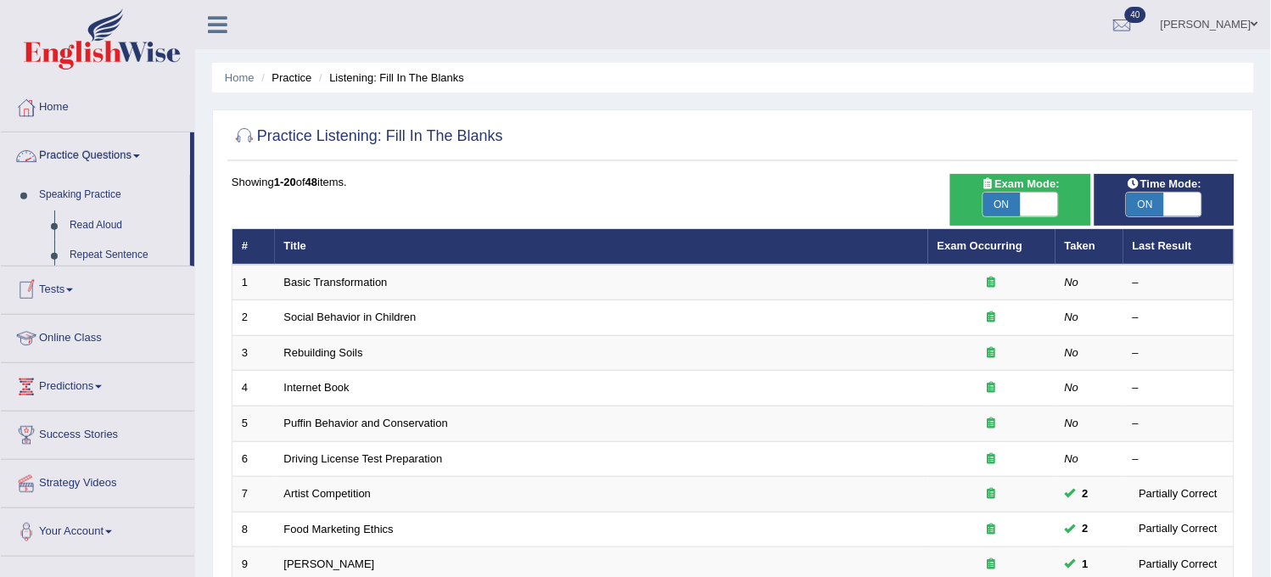
click at [137, 139] on link "Practice Questions" at bounding box center [95, 153] width 189 height 42
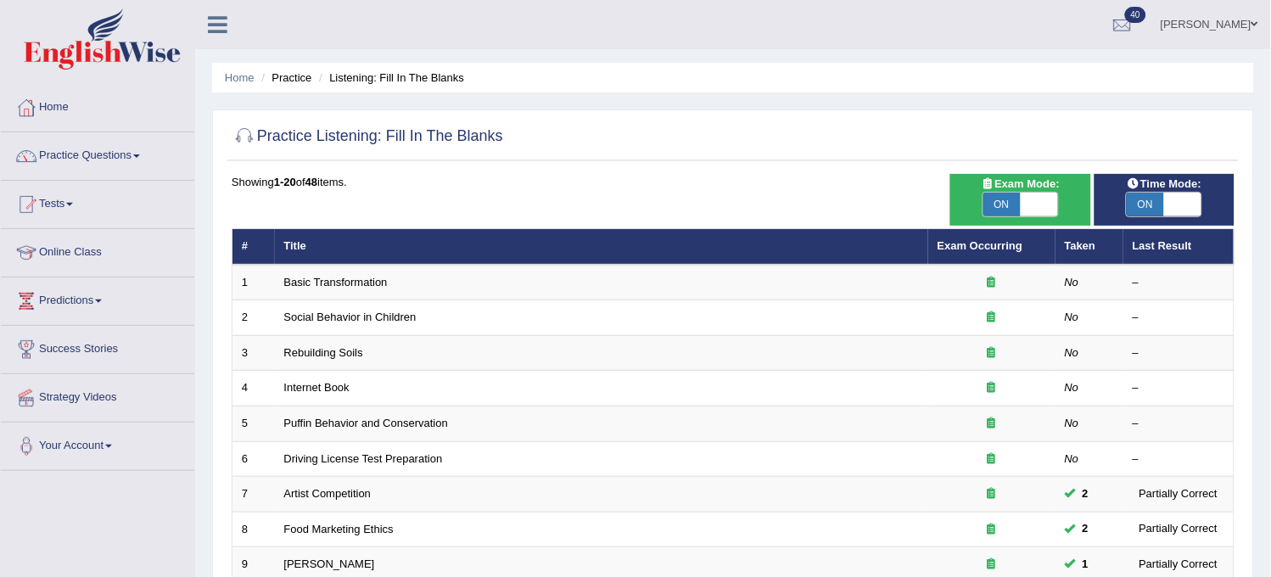
click at [128, 156] on link "Practice Questions" at bounding box center [97, 153] width 193 height 42
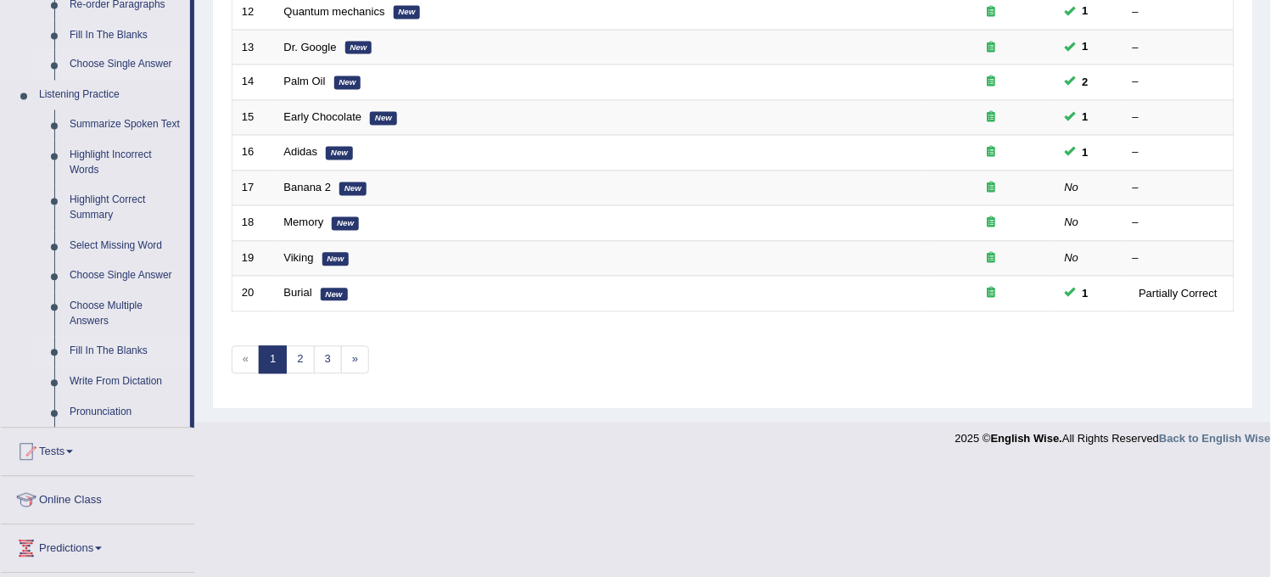
scroll to position [659, 0]
click at [124, 375] on link "Write From Dictation" at bounding box center [126, 382] width 128 height 31
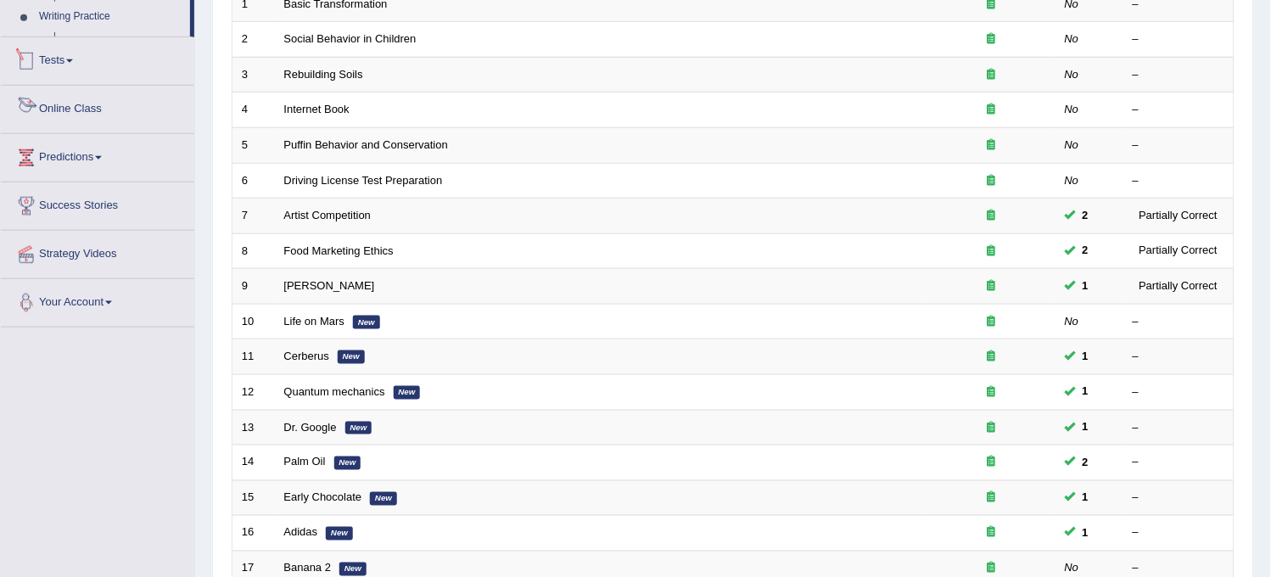
scroll to position [412, 0]
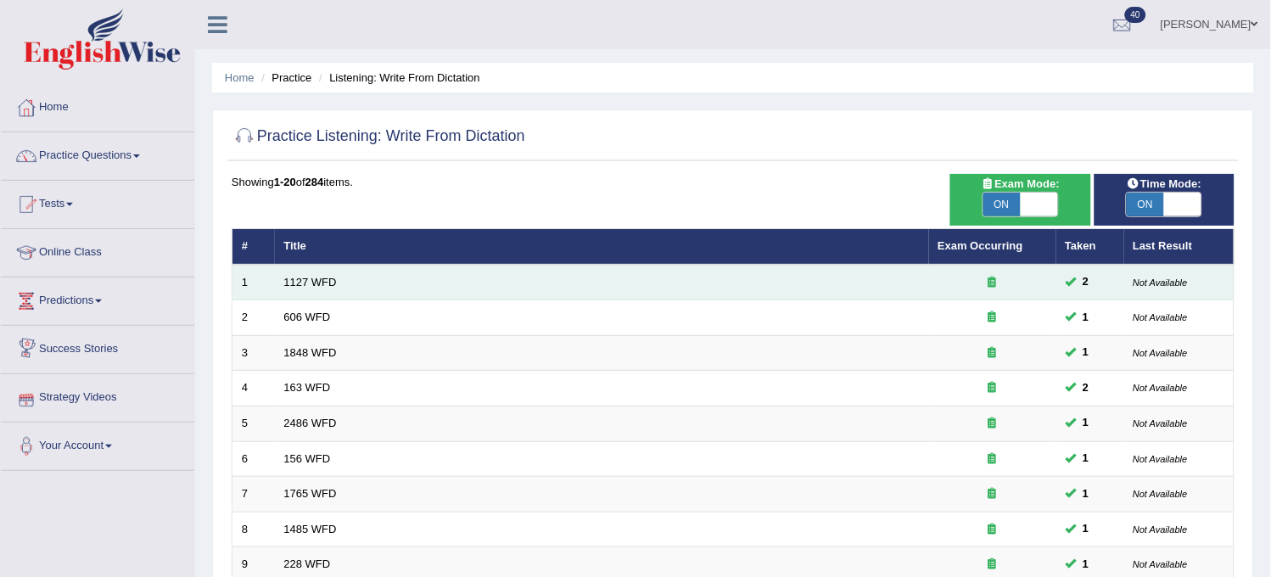
scroll to position [546, 0]
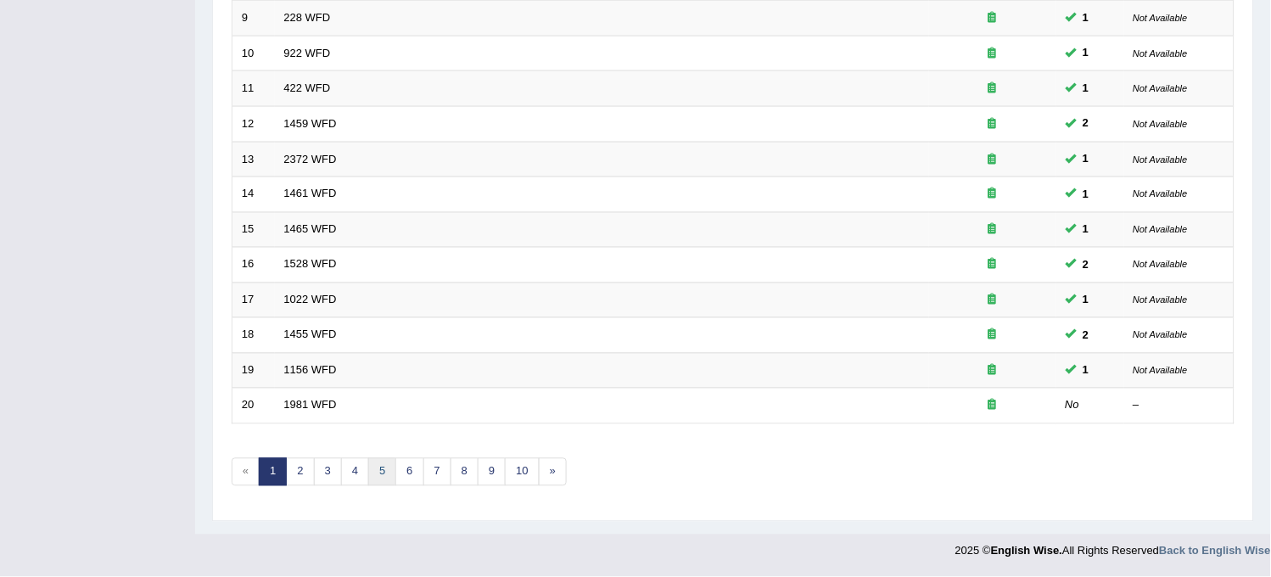
click at [383, 469] on link "5" at bounding box center [382, 472] width 28 height 28
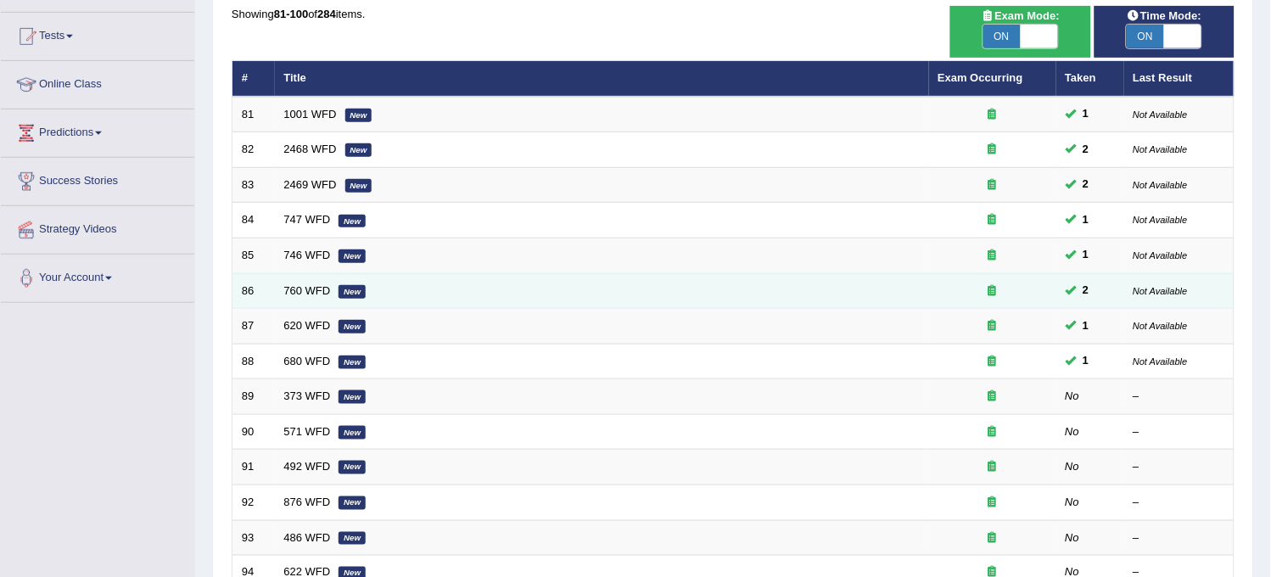
scroll to position [188, 0]
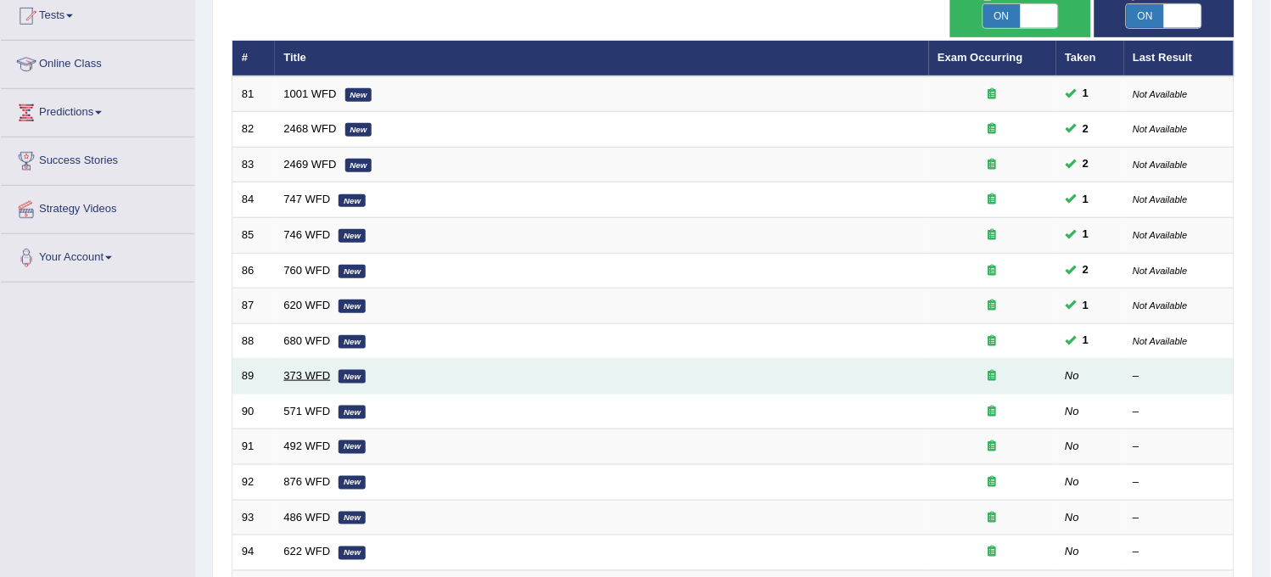
click at [309, 374] on link "373 WFD" at bounding box center [307, 375] width 47 height 13
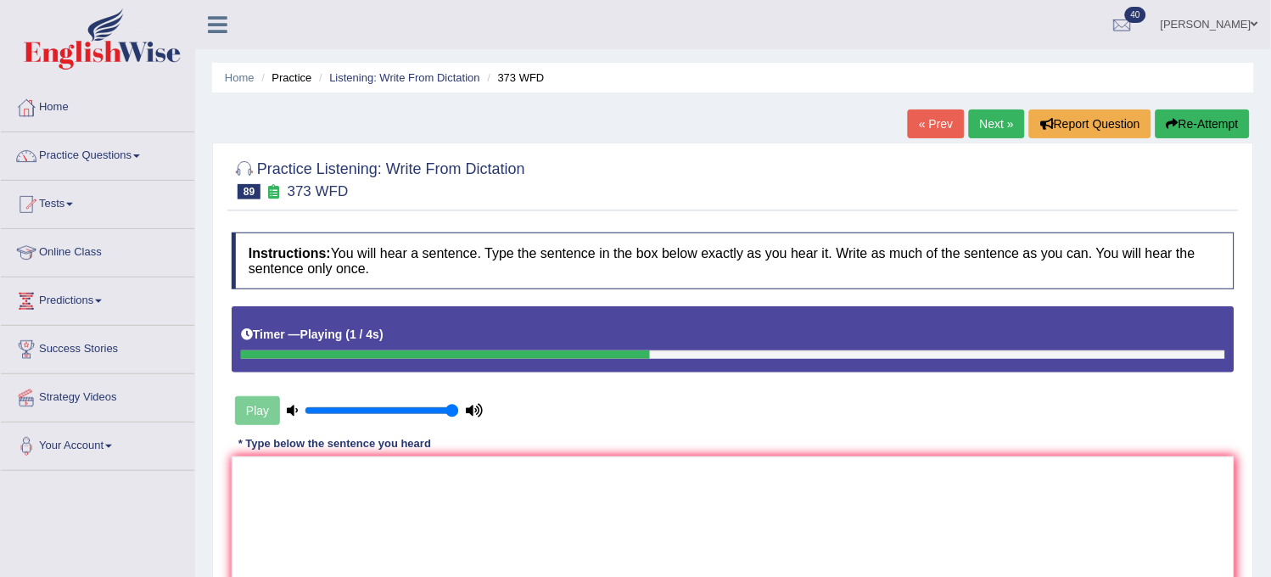
click at [916, 130] on link "« Prev" at bounding box center [936, 123] width 56 height 29
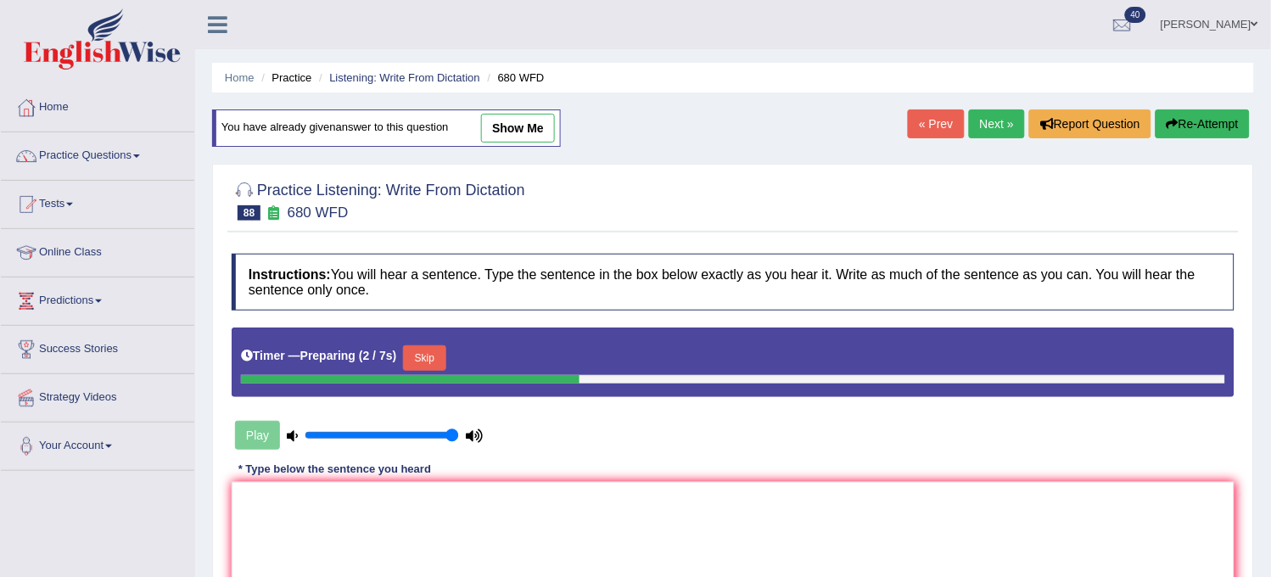
click at [506, 143] on div "You have already given answer to this question show me" at bounding box center [386, 127] width 349 height 37
click at [510, 133] on link "show me" at bounding box center [518, 128] width 74 height 29
type textarea "Without dough t this theory has a number of limitations limitation."
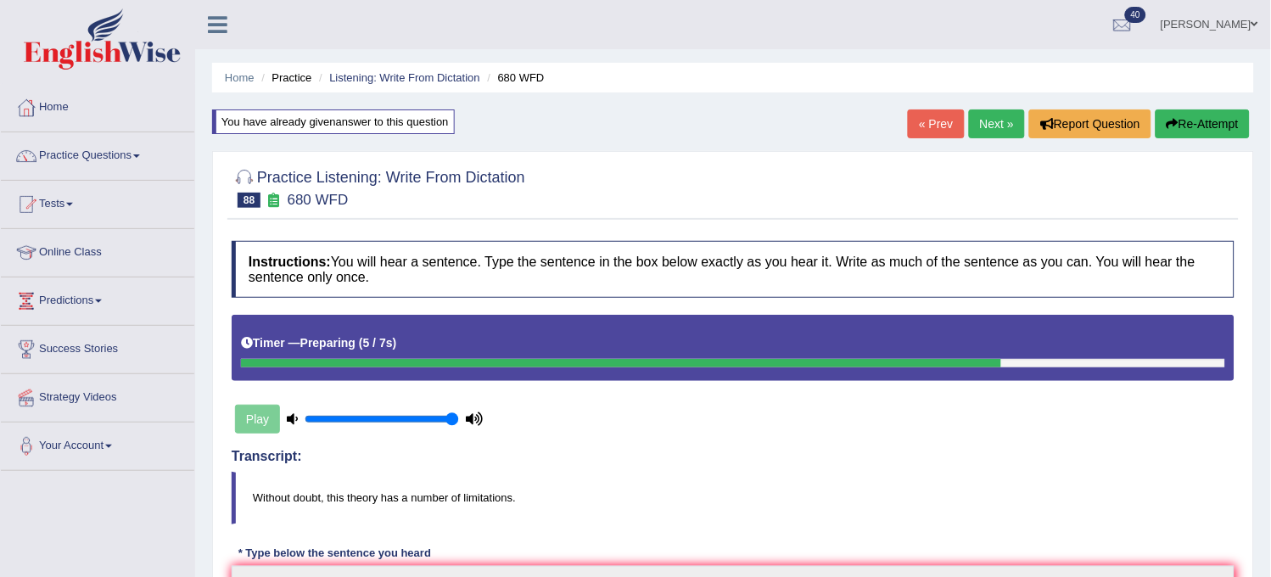
click at [1005, 125] on link "Next »" at bounding box center [997, 123] width 56 height 29
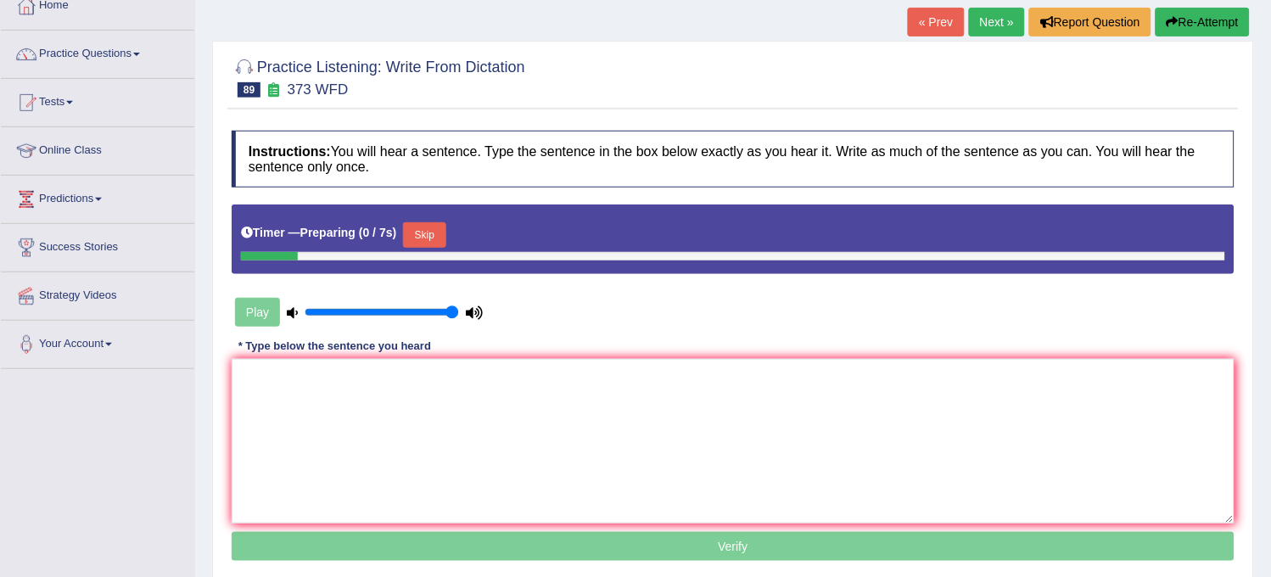
scroll to position [188, 0]
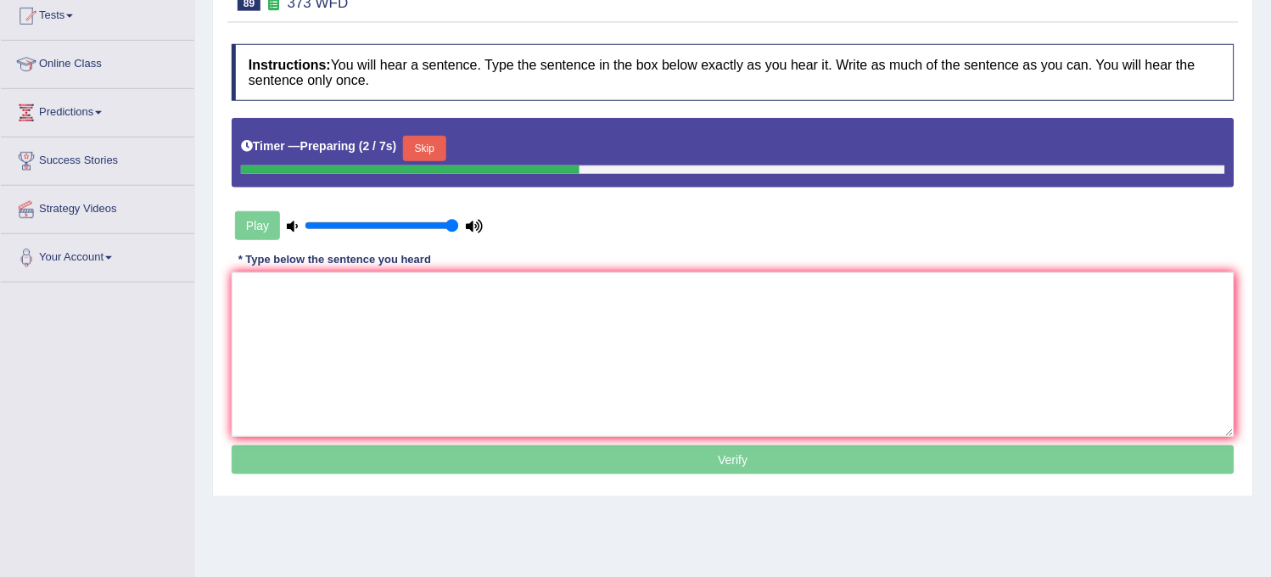
click at [423, 146] on button "Skip" at bounding box center [424, 148] width 42 height 25
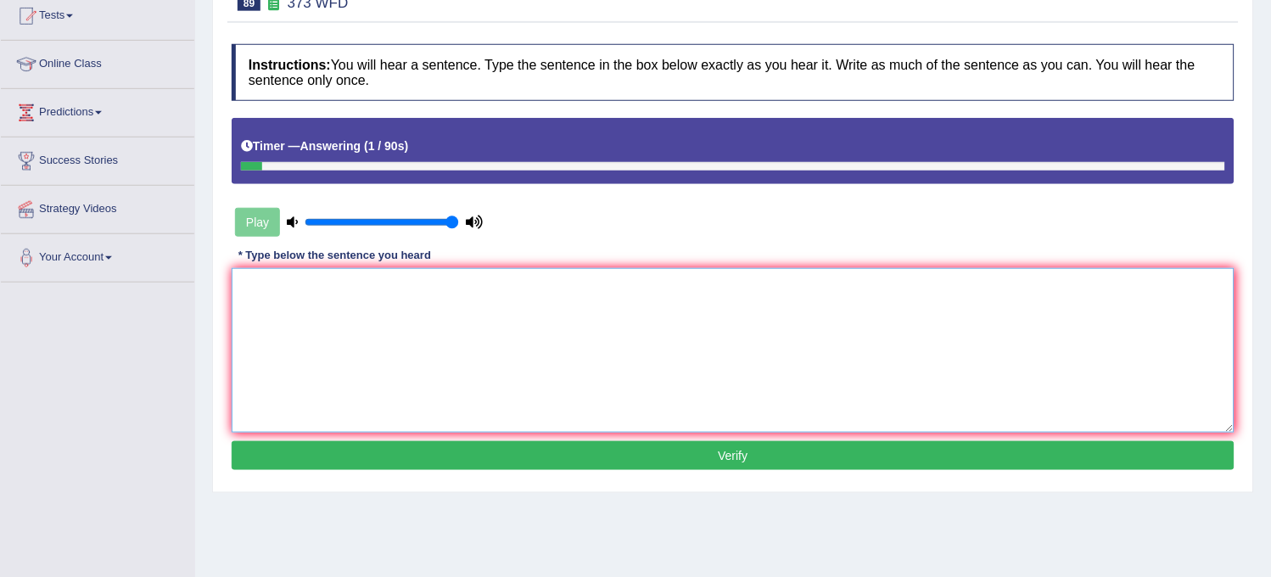
click at [380, 359] on textarea at bounding box center [733, 350] width 1003 height 165
type textarea "t"
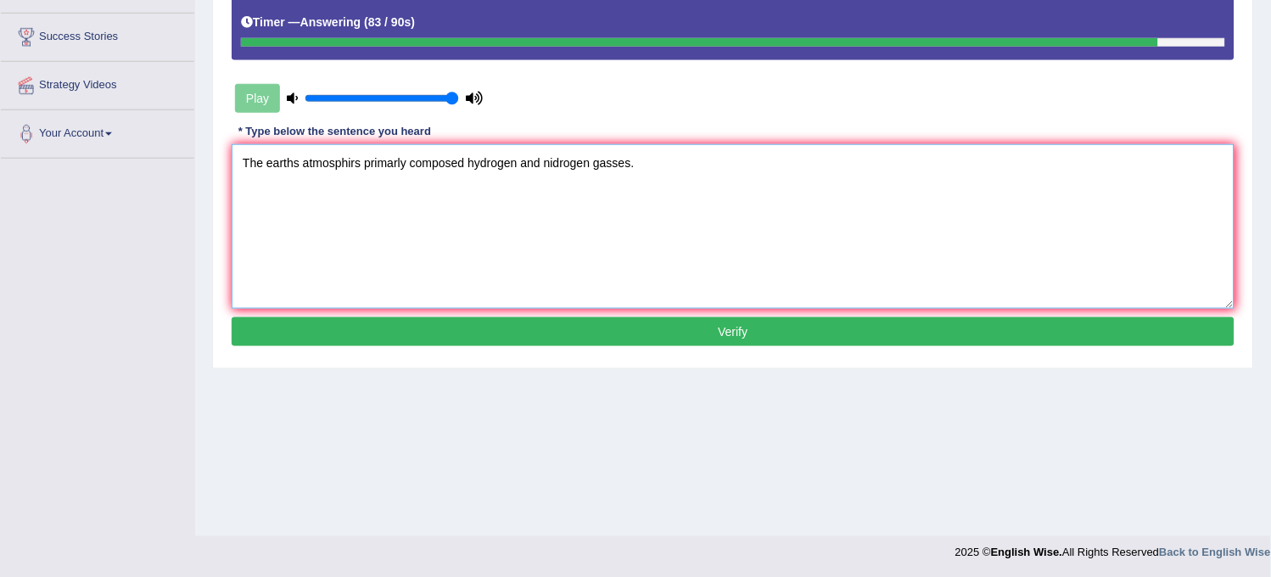
scroll to position [314, 0]
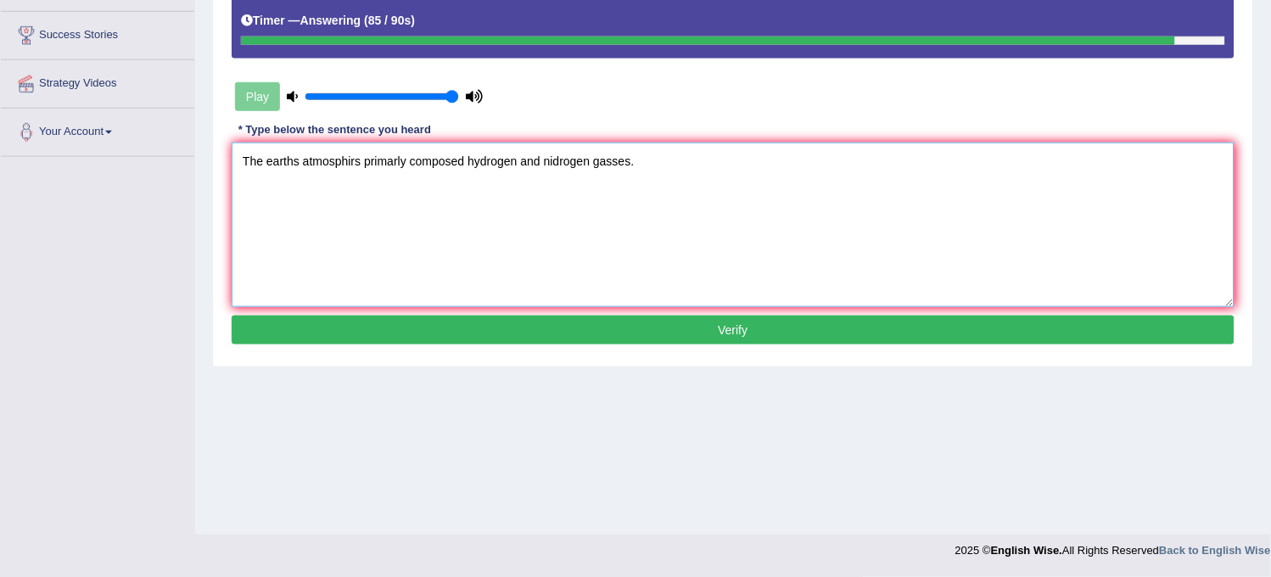
type textarea "The earths atmosphirs primarly composed hydrogen and nidrogen gasses."
click at [497, 319] on button "Verify" at bounding box center [733, 330] width 1003 height 29
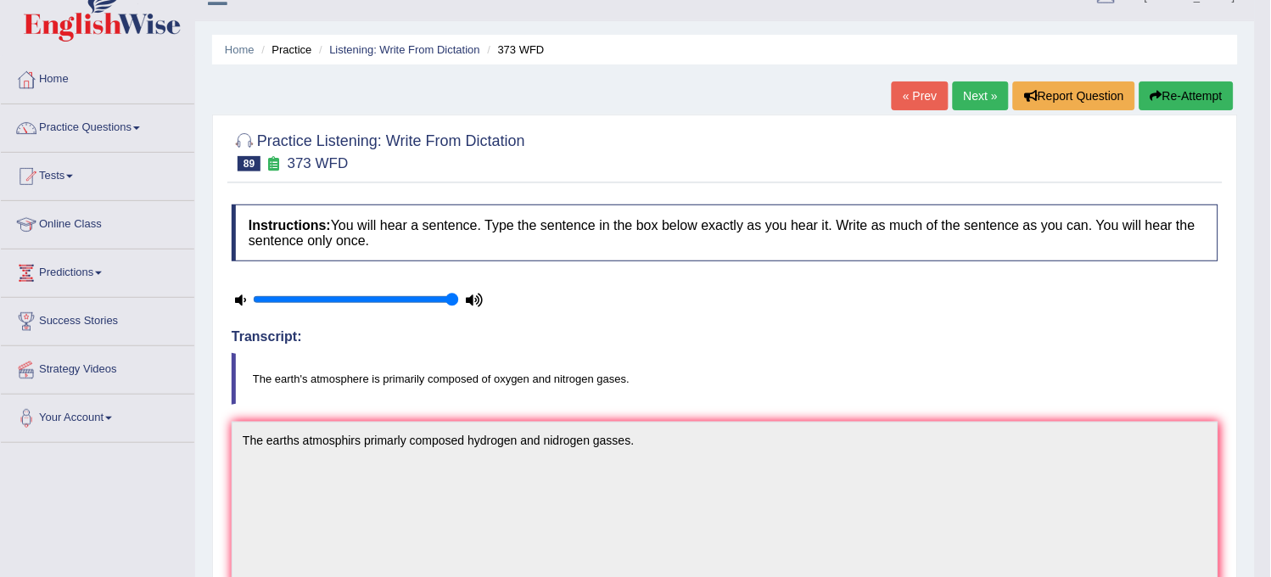
scroll to position [0, 0]
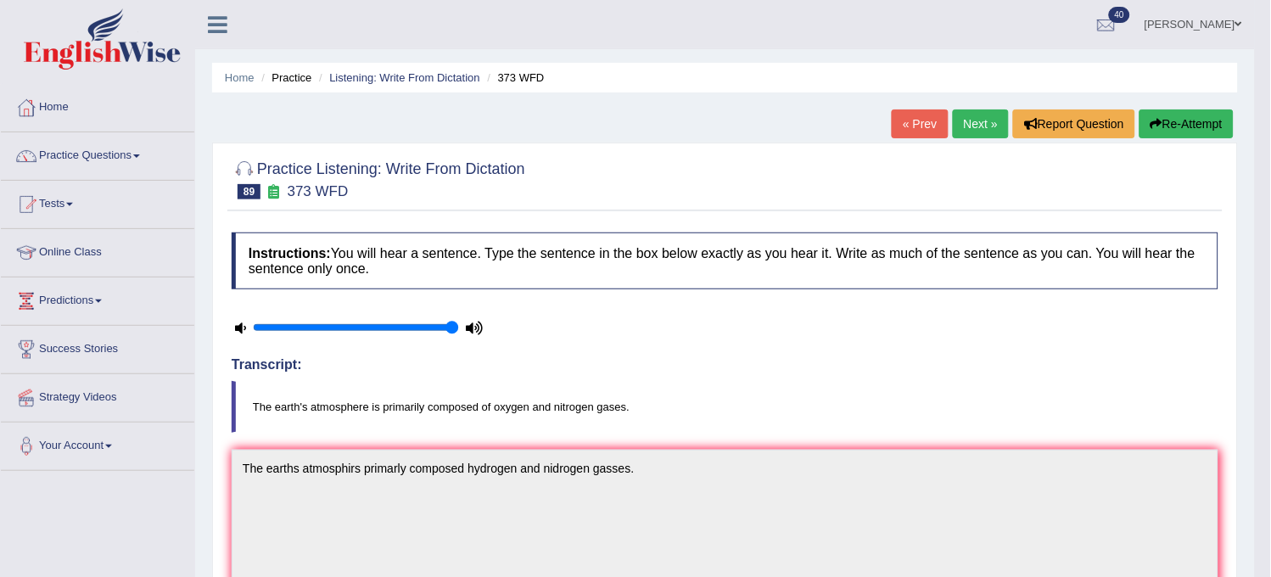
click at [1175, 130] on button "Re-Attempt" at bounding box center [1187, 123] width 94 height 29
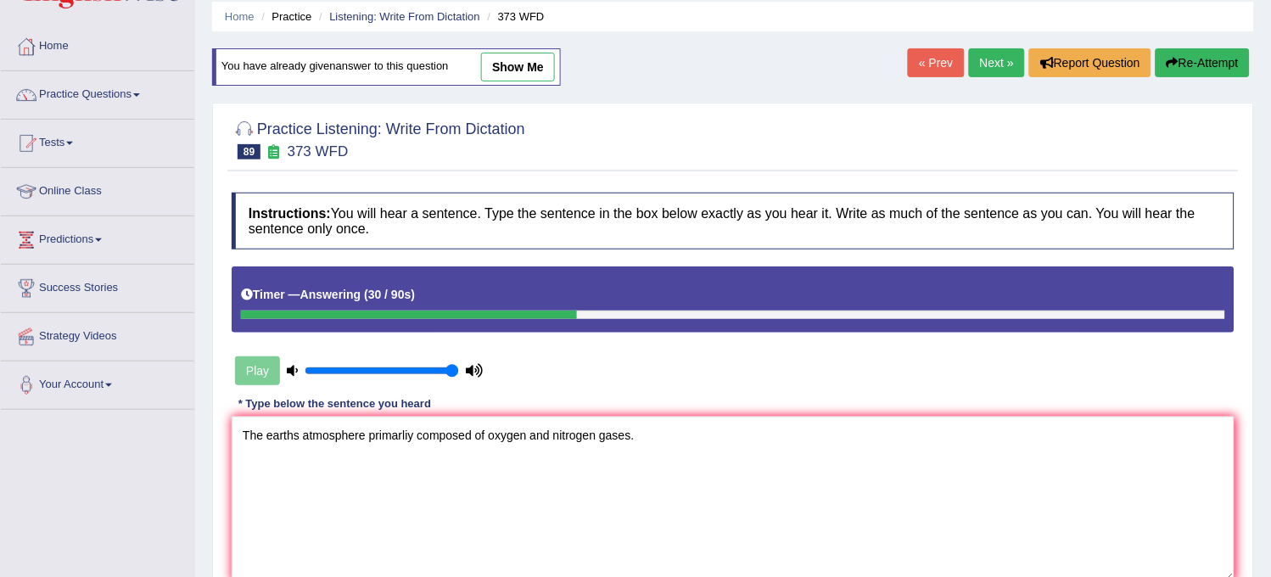
scroll to position [94, 0]
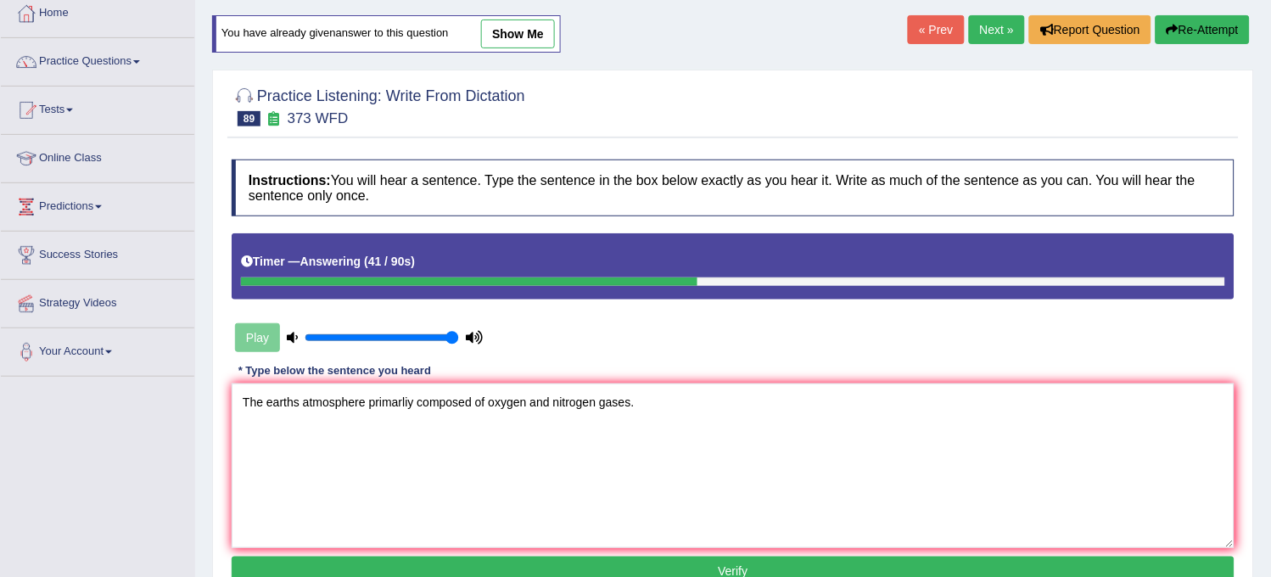
type textarea "The earths atmosphere primarliy composed of oxygen and nitrogen gases."
click at [647, 575] on button "Verify" at bounding box center [733, 571] width 1003 height 29
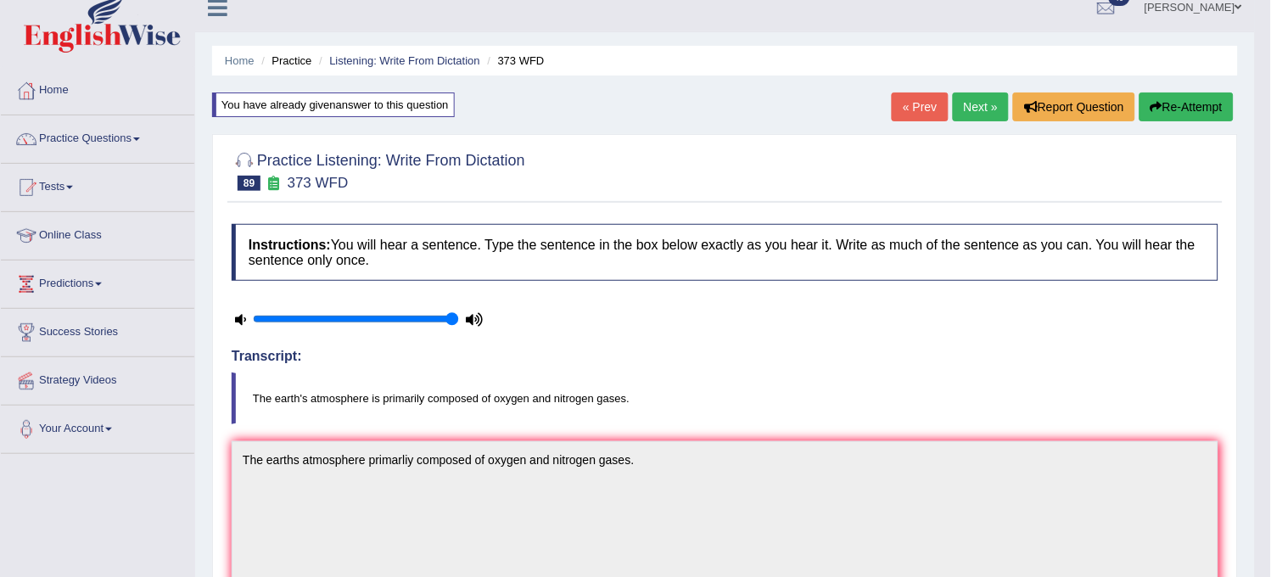
scroll to position [0, 0]
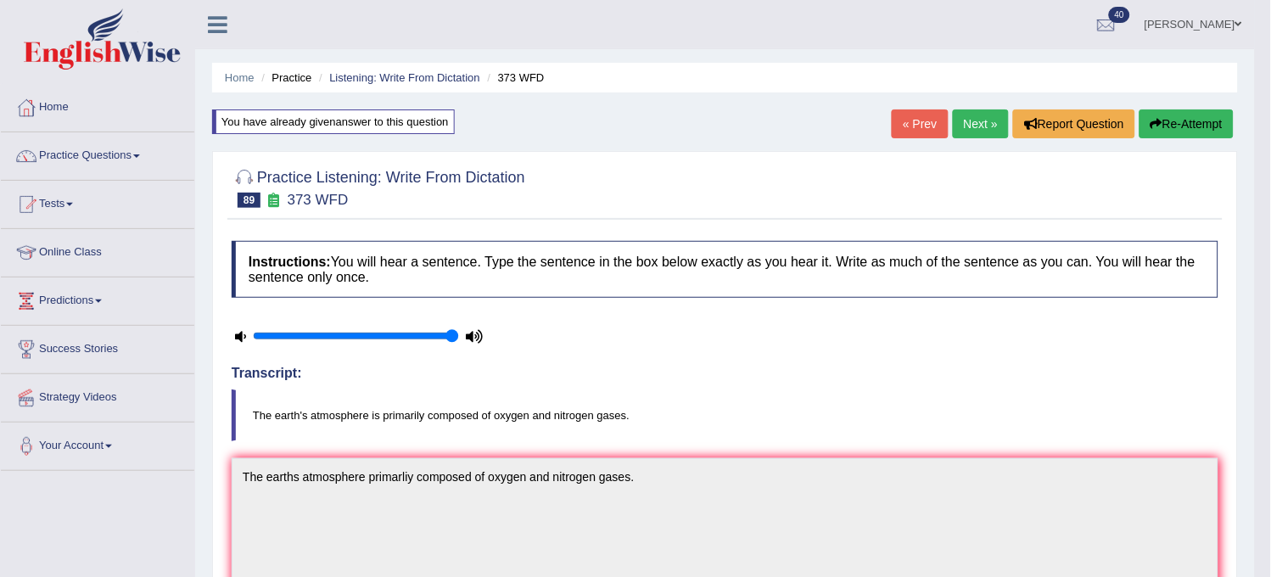
click at [972, 137] on link "Next »" at bounding box center [981, 123] width 56 height 29
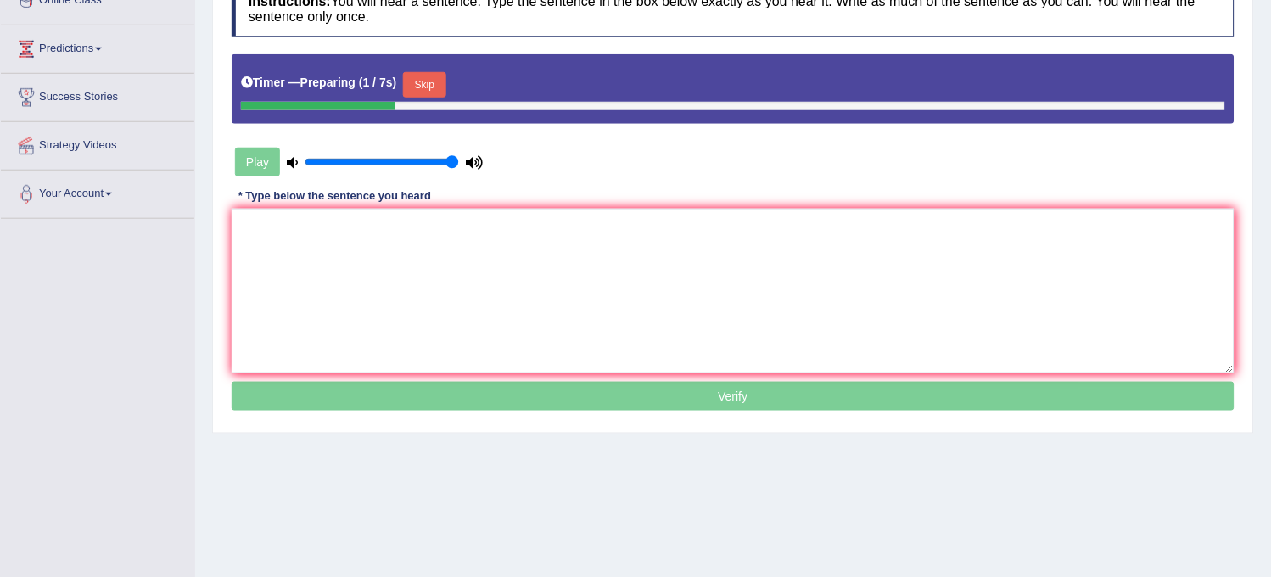
scroll to position [283, 0]
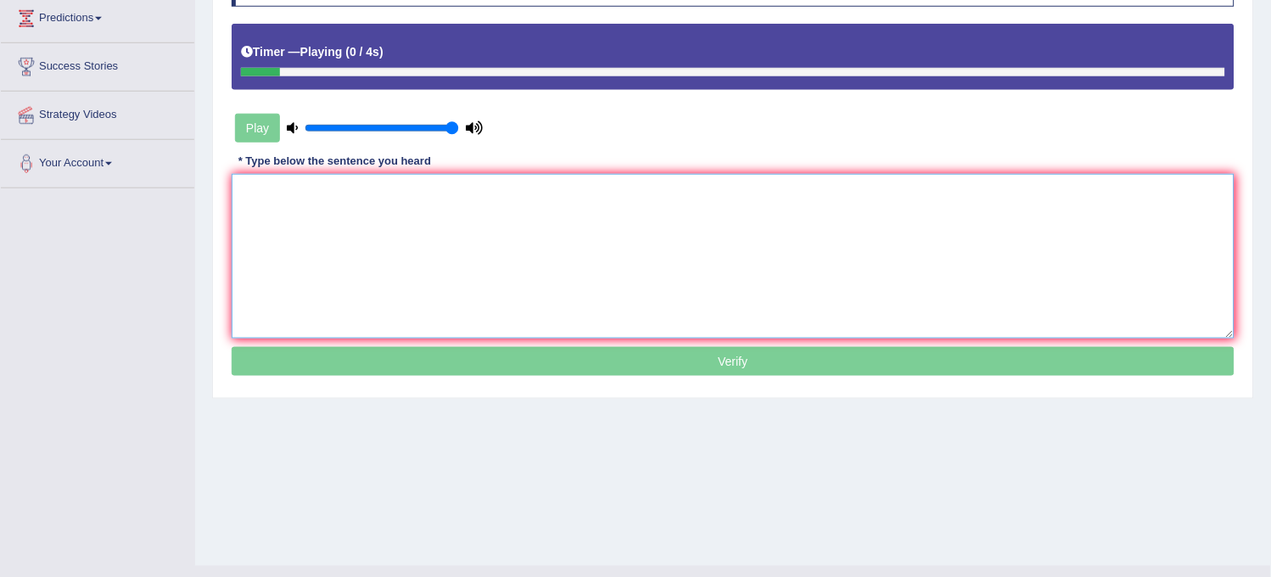
click at [465, 258] on textarea at bounding box center [733, 256] width 1003 height 165
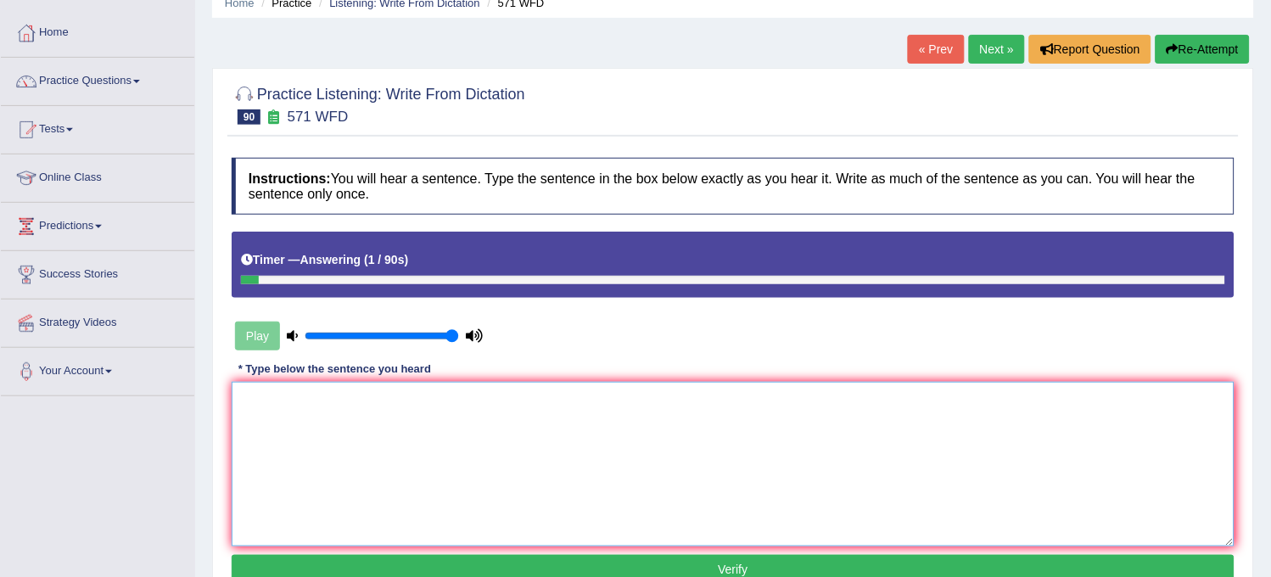
scroll to position [0, 0]
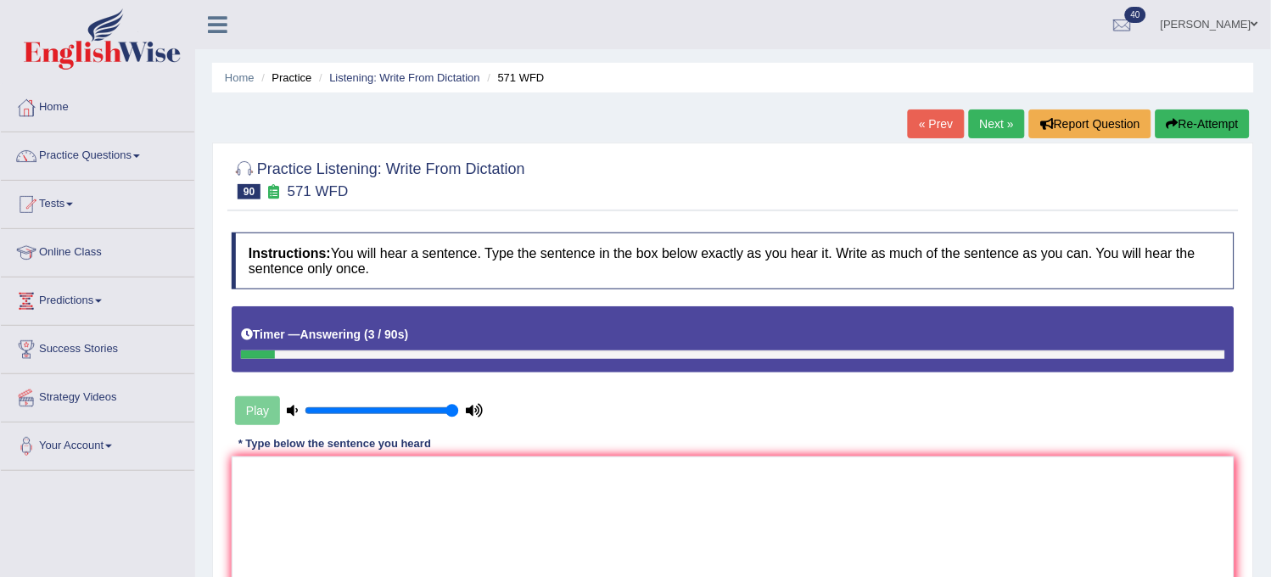
click at [1234, 119] on button "Re-Attempt" at bounding box center [1203, 123] width 94 height 29
click at [988, 460] on textarea at bounding box center [733, 538] width 1003 height 165
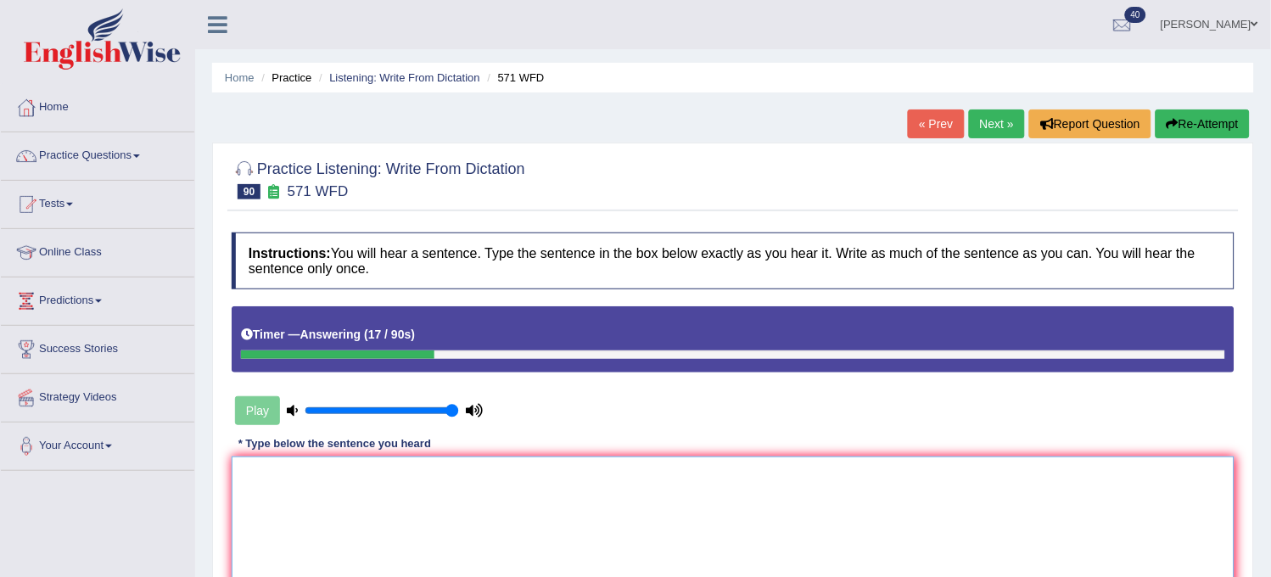
click at [968, 484] on textarea at bounding box center [733, 538] width 1003 height 165
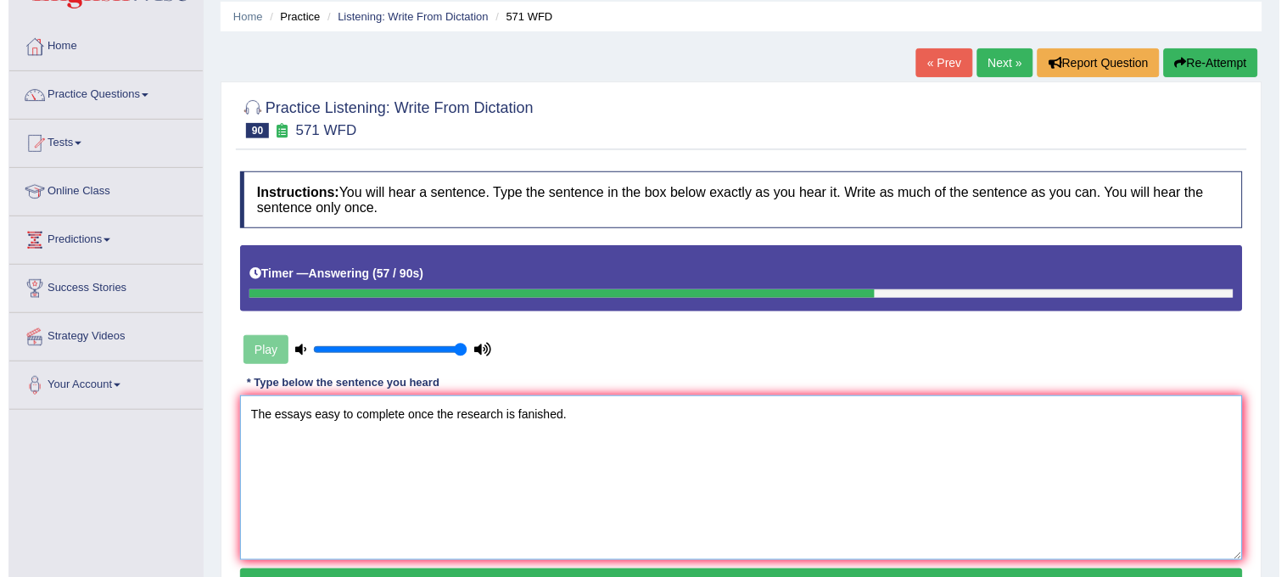
scroll to position [94, 0]
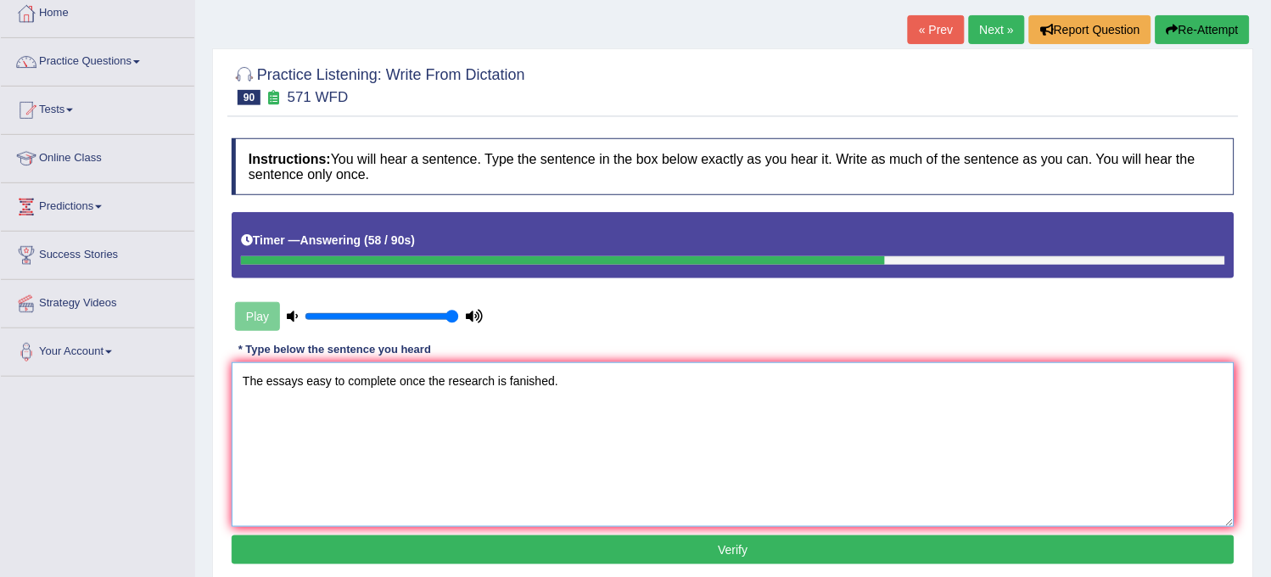
type textarea "The essays easy to complete once the research is fanished."
click at [774, 561] on button "Verify" at bounding box center [733, 549] width 1003 height 29
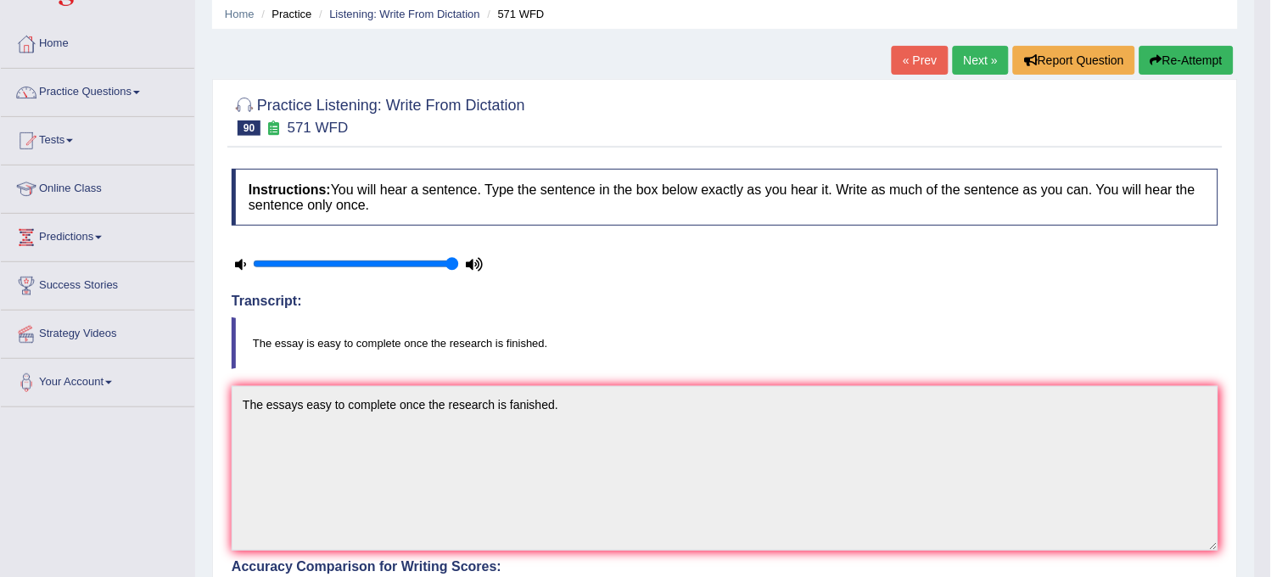
scroll to position [0, 0]
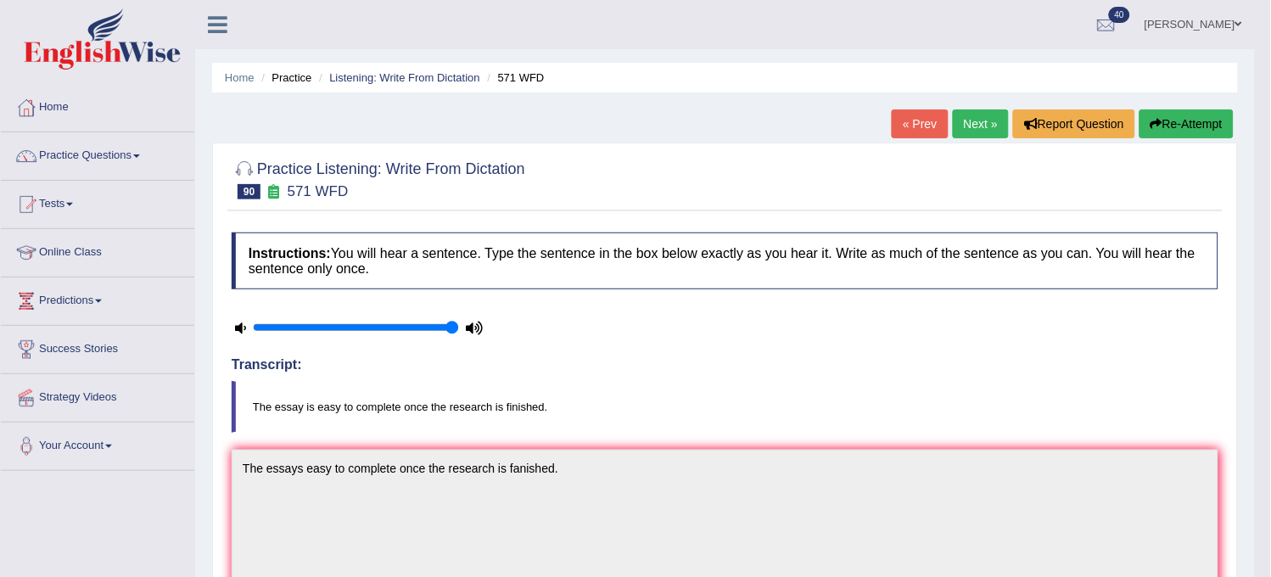
click at [974, 120] on link "Next »" at bounding box center [981, 123] width 56 height 29
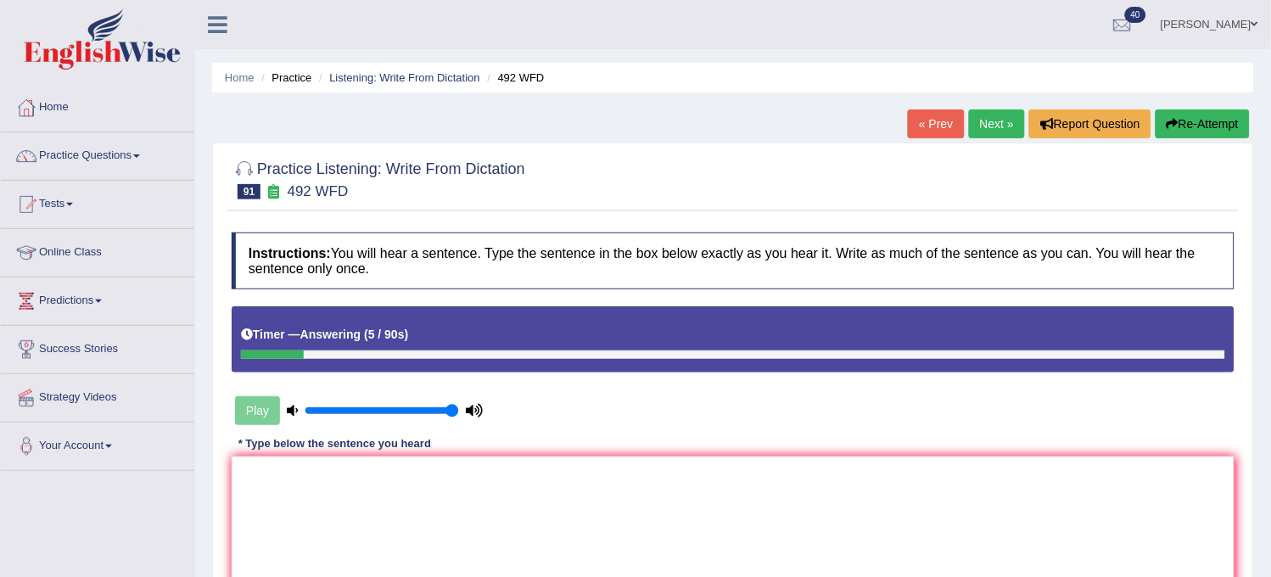
click at [1192, 130] on button "Re-Attempt" at bounding box center [1203, 123] width 94 height 29
click at [611, 518] on textarea at bounding box center [733, 538] width 1003 height 165
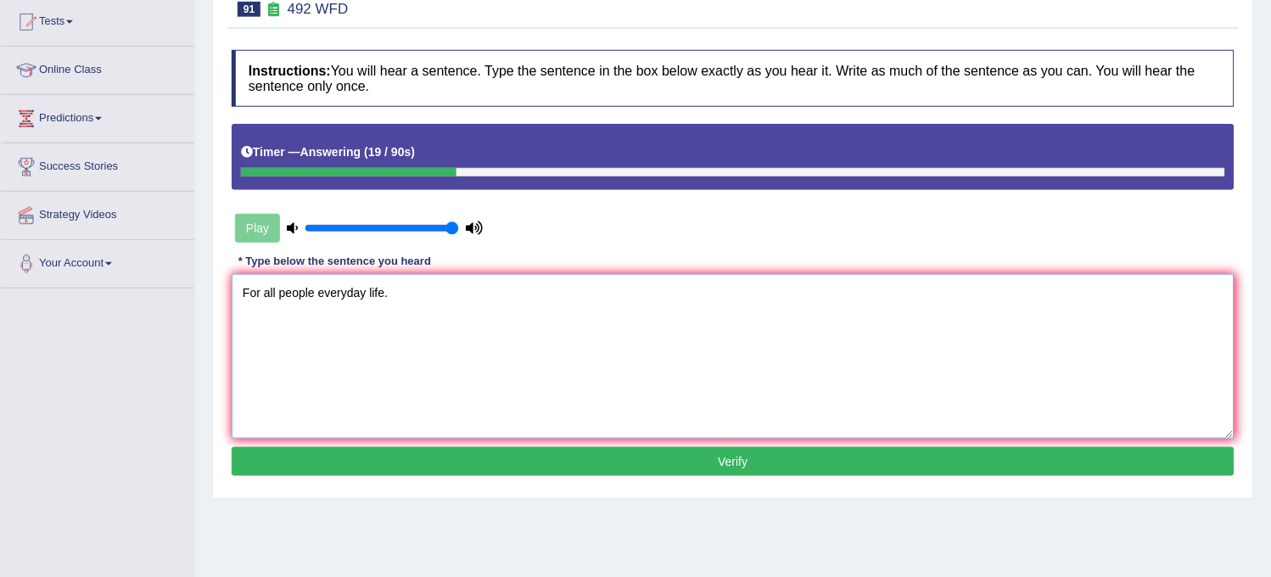
scroll to position [188, 0]
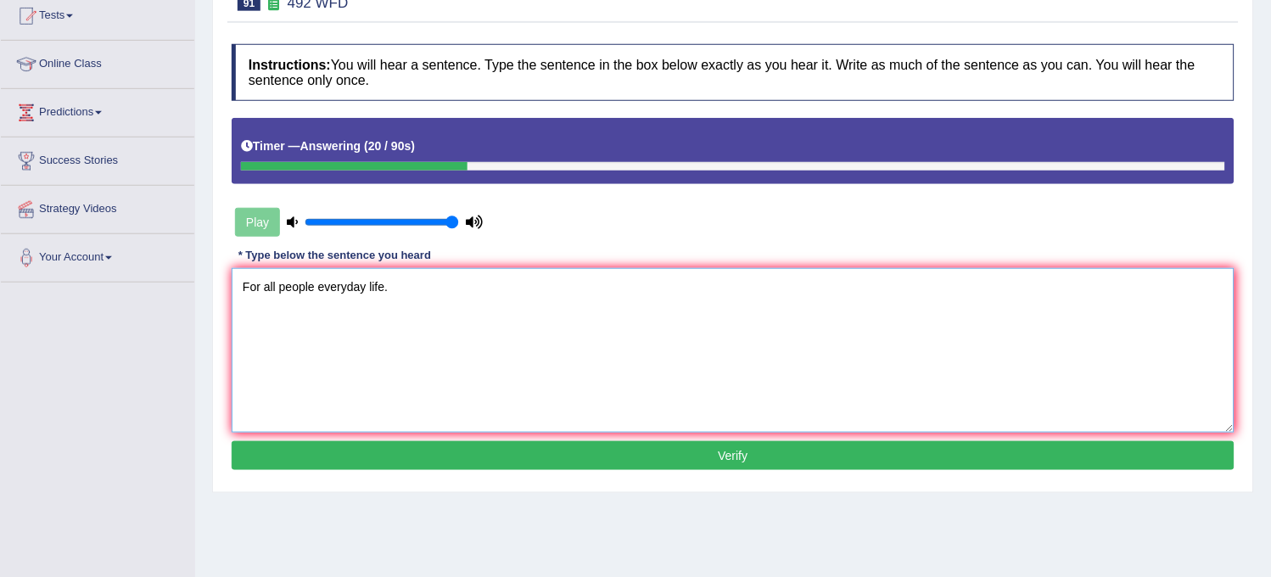
type textarea "For all people everyday life."
click at [509, 482] on div "Instructions: You will hear a sentence. Type the sentence in the box below exac…" at bounding box center [732, 260] width 1011 height 448
click at [538, 463] on button "Verify" at bounding box center [733, 455] width 1003 height 29
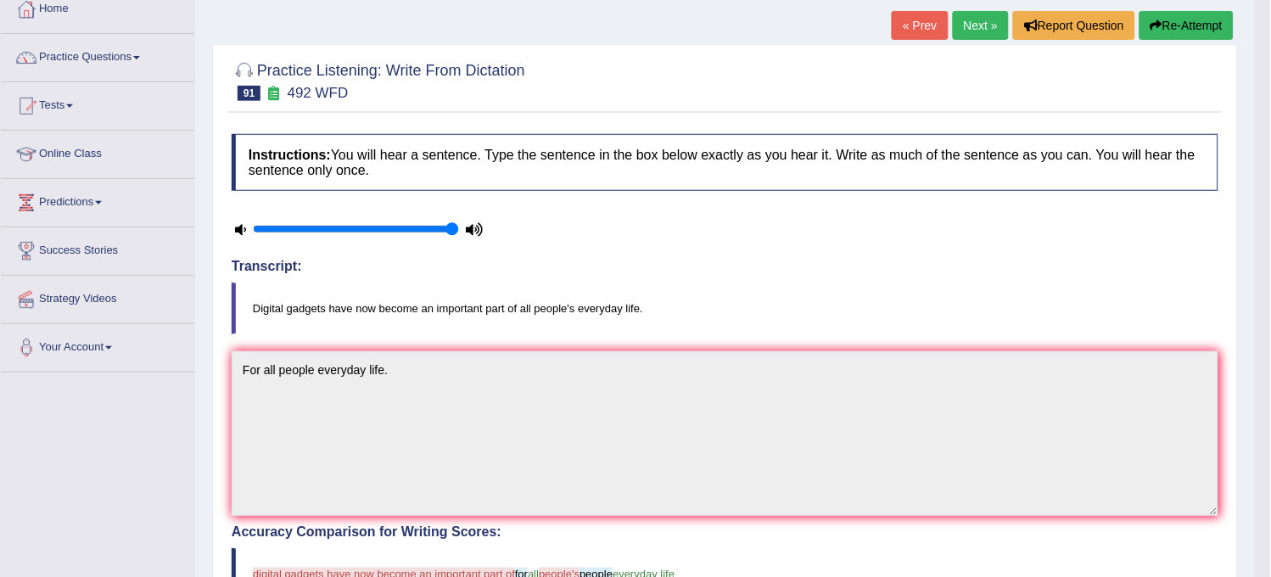
scroll to position [0, 0]
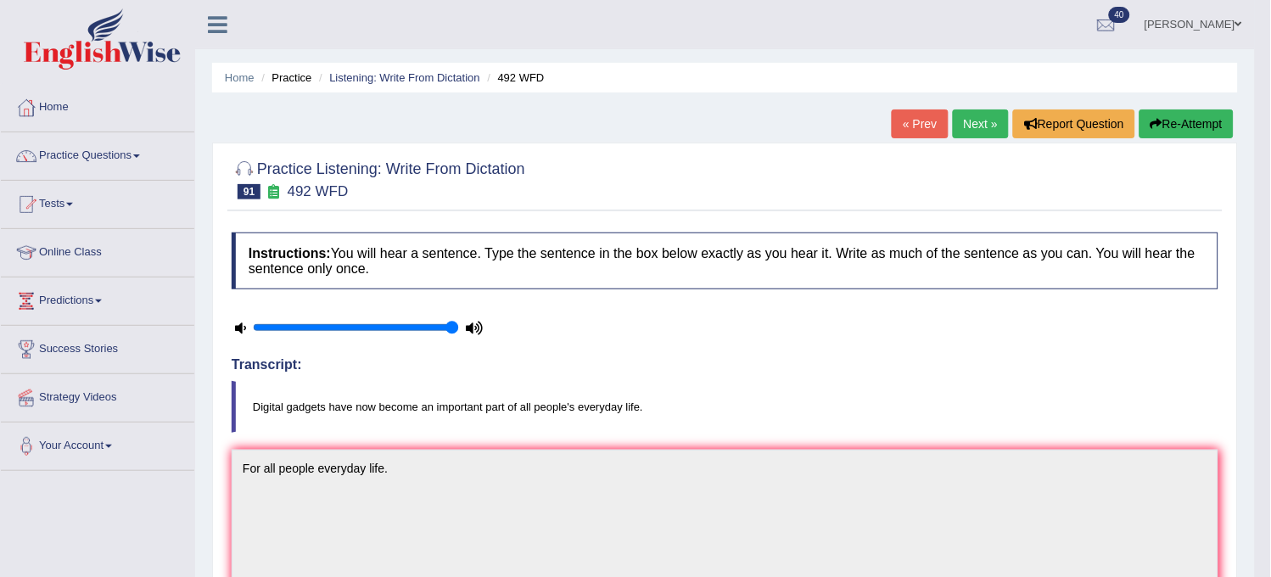
click at [1186, 137] on button "Re-Attempt" at bounding box center [1187, 123] width 94 height 29
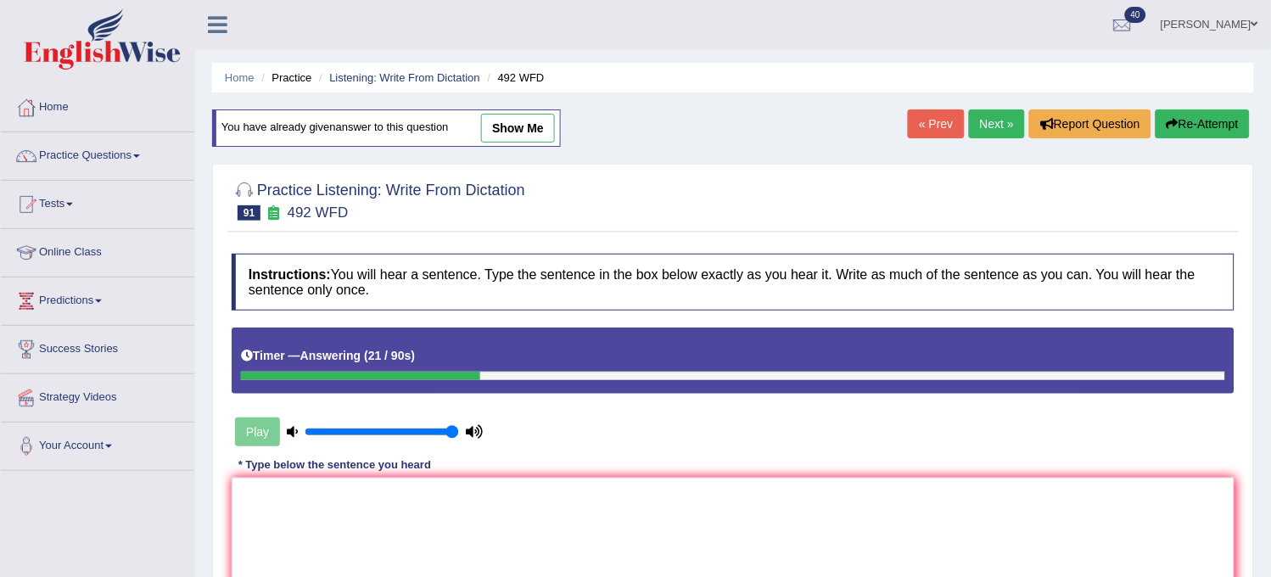
click at [1186, 137] on button "Re-Attempt" at bounding box center [1203, 123] width 94 height 29
click at [843, 543] on textarea at bounding box center [733, 560] width 1003 height 165
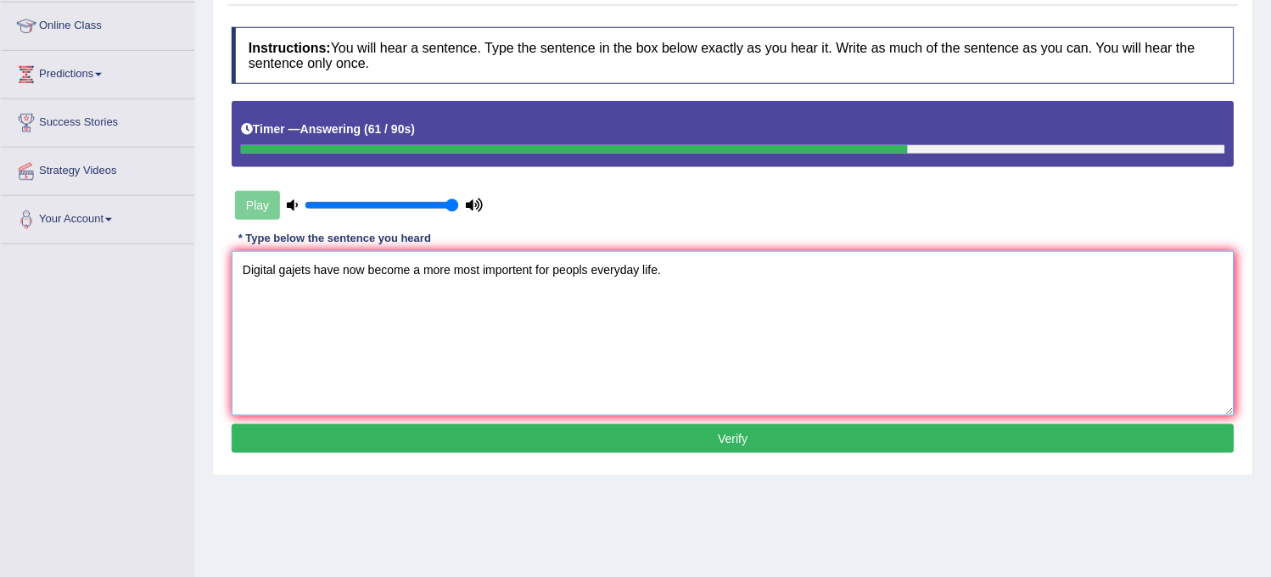
scroll to position [283, 0]
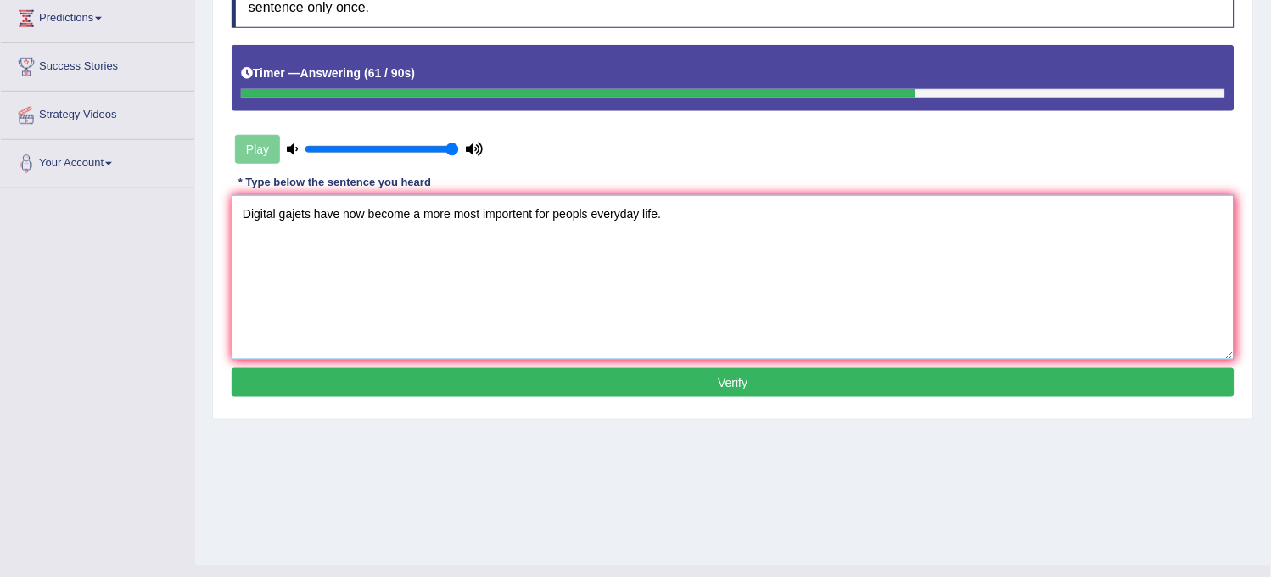
type textarea "Digital gajets have now become a more most importent for peopls everyday life."
click at [862, 387] on button "Verify" at bounding box center [733, 382] width 1003 height 29
